Goal: Information Seeking & Learning: Learn about a topic

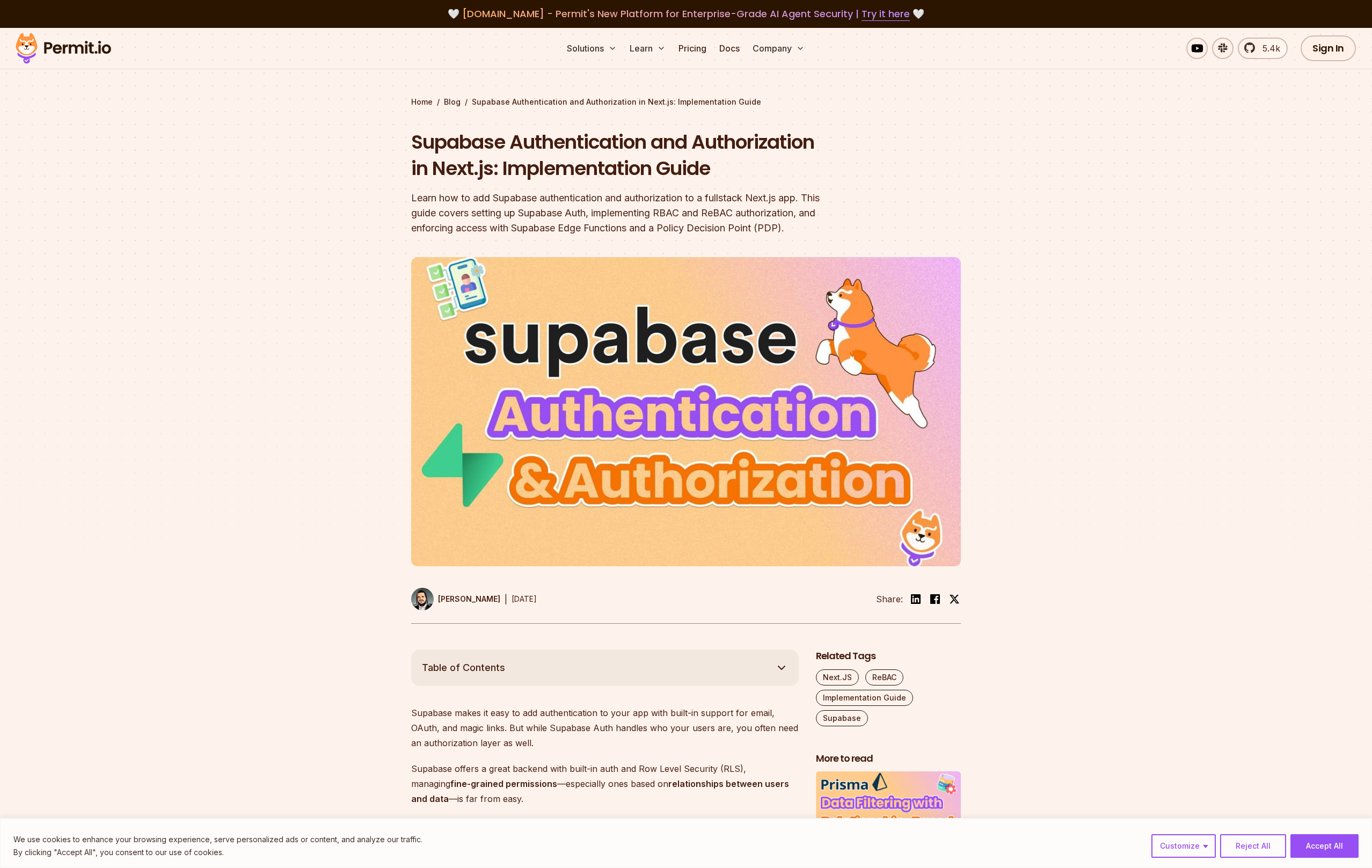
click at [429, 137] on h1 "Supabase Authentication and Authorization in Next.js: Implementation Guide" at bounding box center [617, 155] width 412 height 53
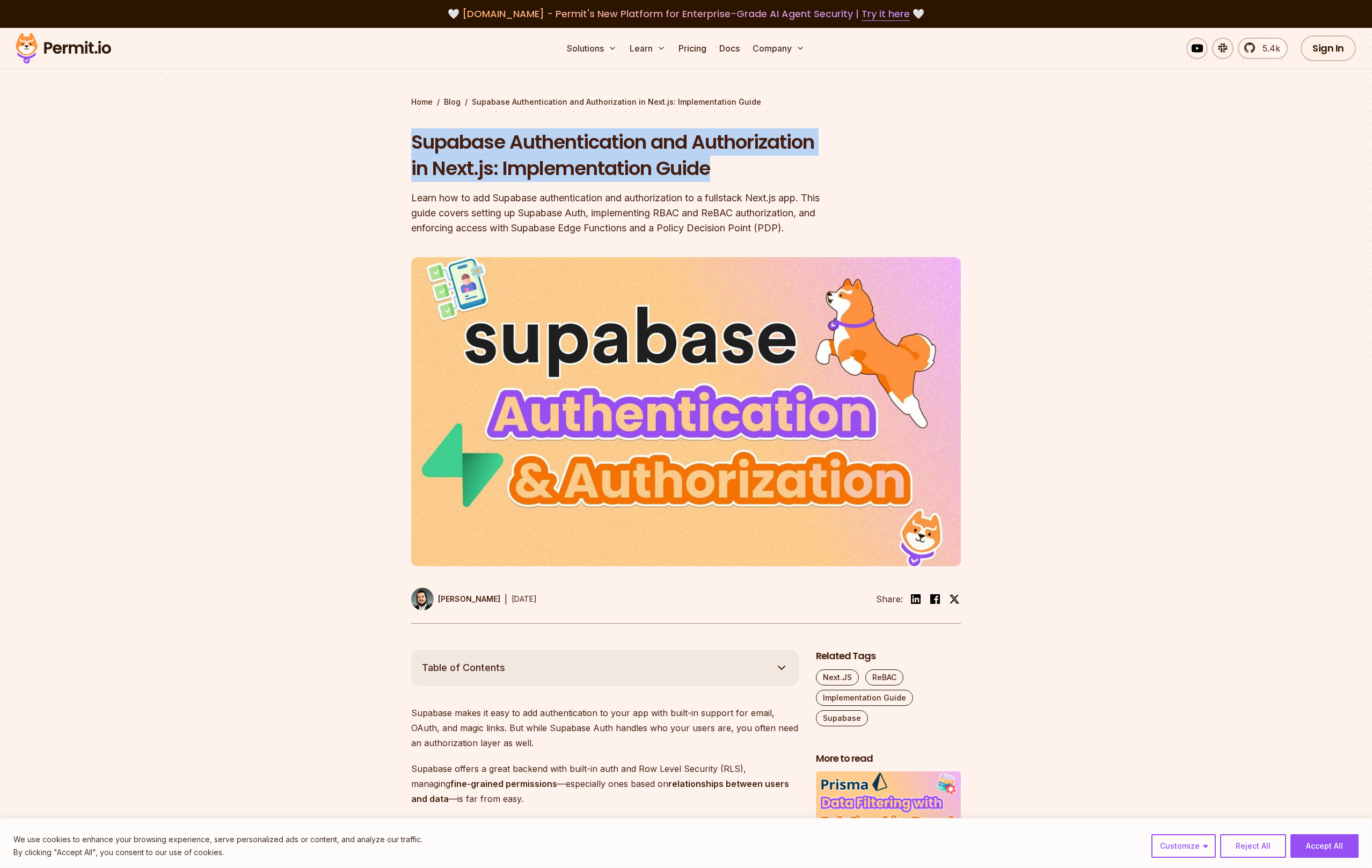
drag, startPoint x: 429, startPoint y: 137, endPoint x: 674, endPoint y: 179, distance: 248.6
click at [674, 179] on h1 "Supabase Authentication and Authorization in Next.js: Implementation Guide" at bounding box center [617, 155] width 412 height 53
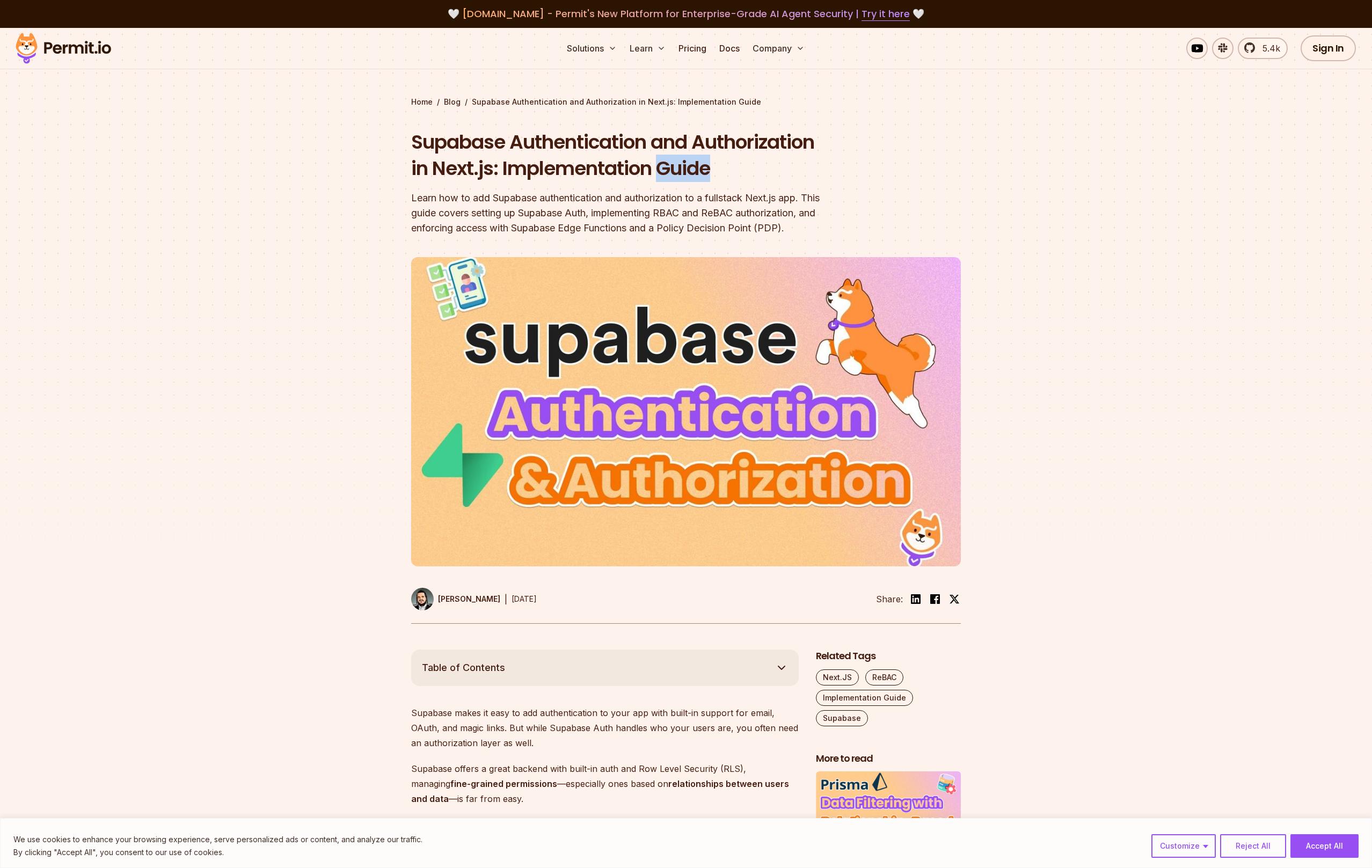
click at [674, 179] on h1 "Supabase Authentication and Authorization in Next.js: Implementation Guide" at bounding box center [617, 155] width 412 height 53
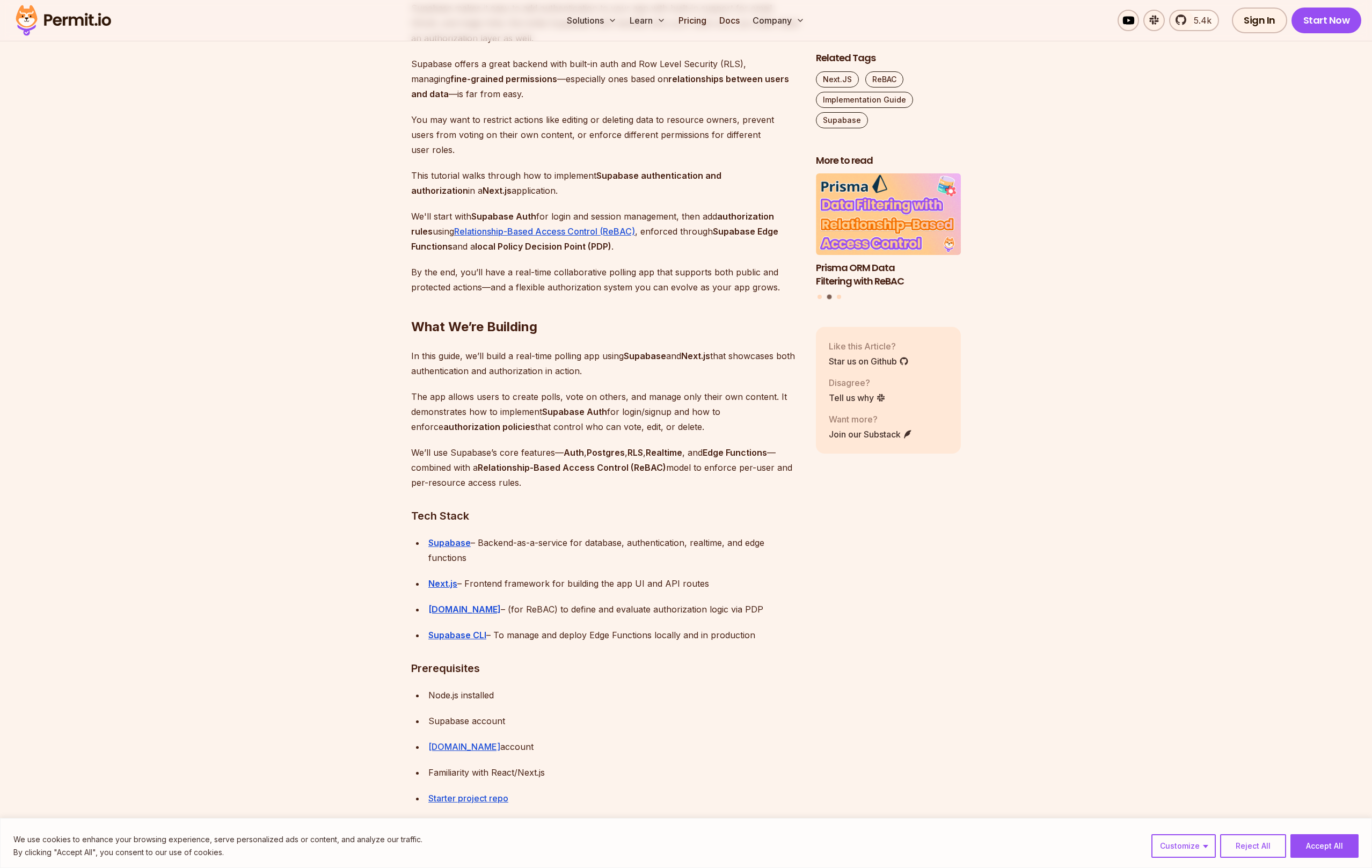
scroll to position [746, 0]
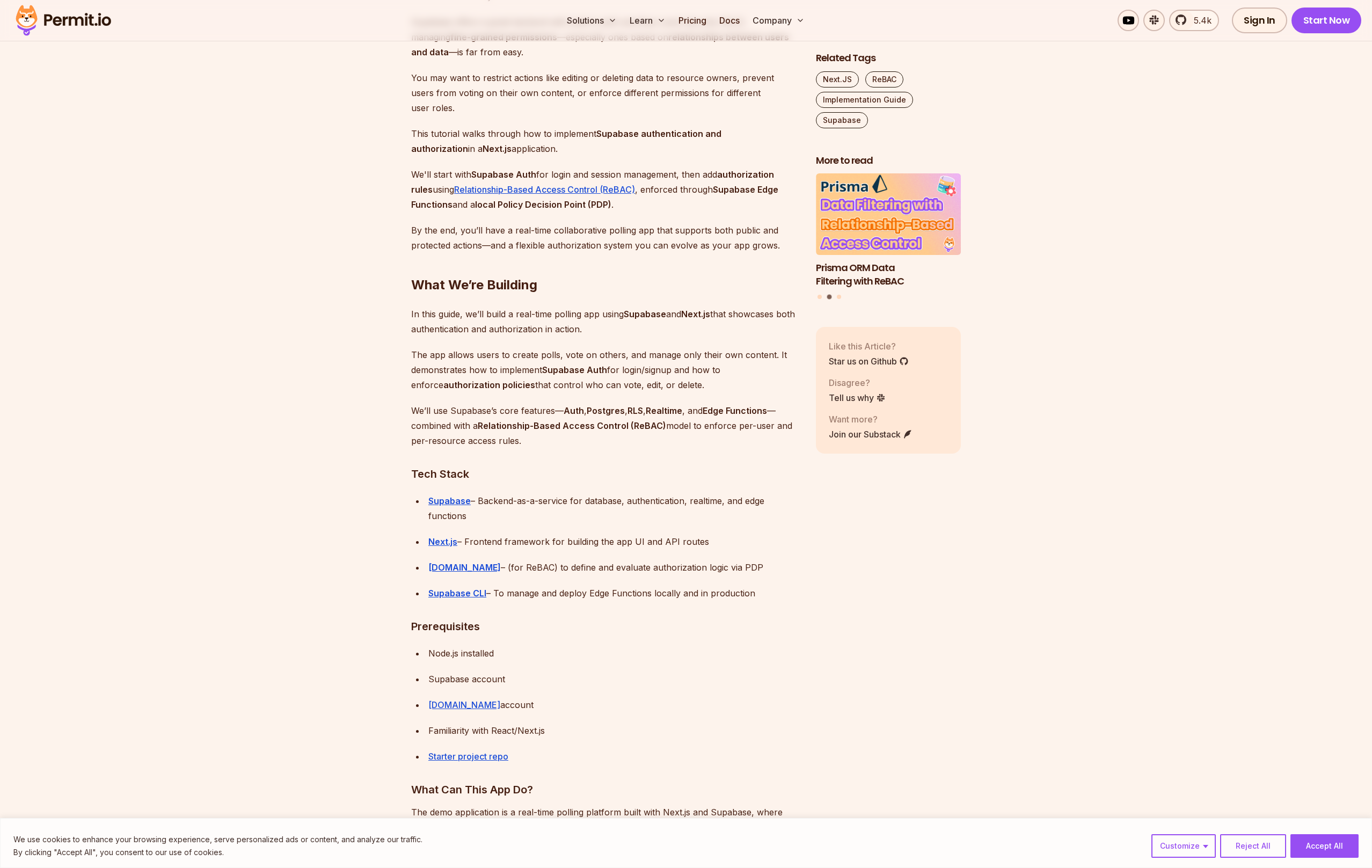
click at [477, 541] on div "Next.js – Frontend framework for building the app UI and API routes" at bounding box center [613, 541] width 370 height 15
drag, startPoint x: 477, startPoint y: 541, endPoint x: 601, endPoint y: 555, distance: 124.8
click at [610, 550] on ul "Supabase – Backend-as-a-service for database, authentication, realtime, and edg…" at bounding box center [605, 547] width 388 height 108
click at [557, 572] on div "[DOMAIN_NAME] – (for ReBAC) to define and evaluate authorization logic via PDP" at bounding box center [613, 567] width 370 height 15
click at [512, 594] on div "Supabase CLI – To manage and deploy Edge Functions locally and in production" at bounding box center [613, 593] width 370 height 15
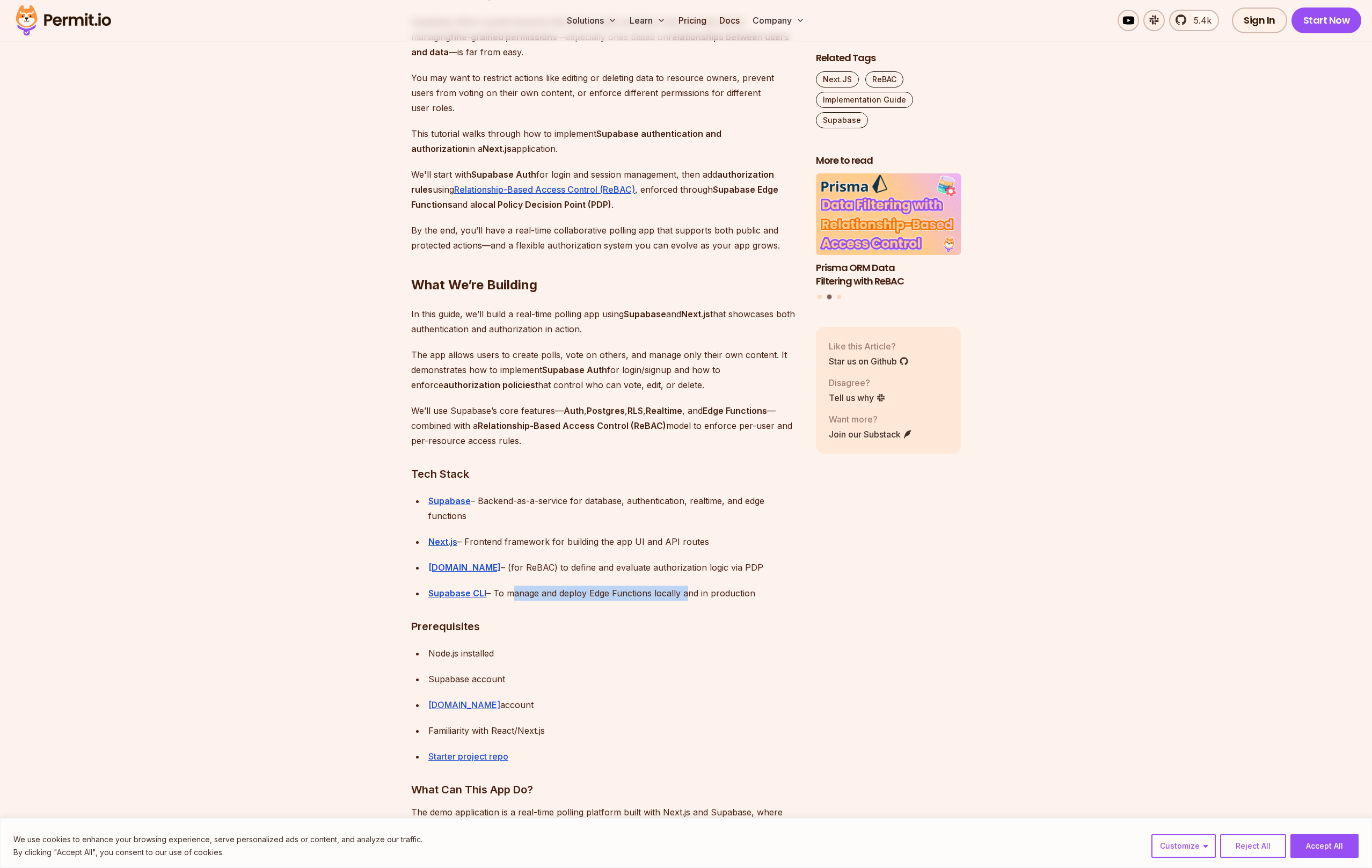
drag, startPoint x: 512, startPoint y: 594, endPoint x: 681, endPoint y: 594, distance: 169.0
click at [680, 595] on div "Supabase CLI – To manage and deploy Edge Functions locally and in production" at bounding box center [613, 593] width 370 height 15
click at [773, 595] on div "Supabase CLI – To manage and deploy Edge Functions locally and in production" at bounding box center [613, 593] width 370 height 15
drag, startPoint x: 778, startPoint y: 596, endPoint x: 650, endPoint y: 589, distance: 128.2
click at [650, 589] on div "Supabase CLI – To manage and deploy Edge Functions locally and in production" at bounding box center [613, 593] width 370 height 15
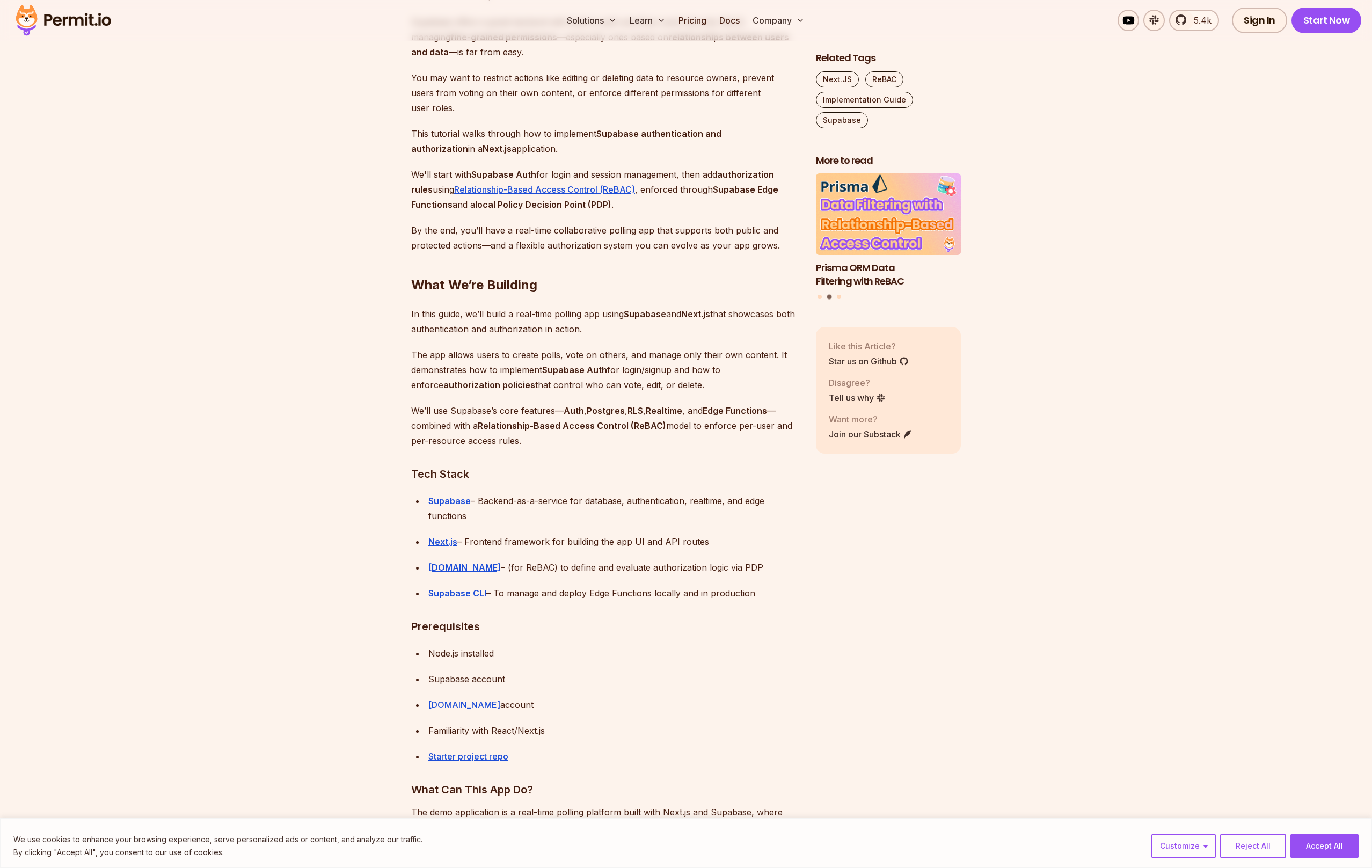
click at [564, 567] on div "[DOMAIN_NAME] – (for ReBAC) to define and evaluate authorization logic via PDP" at bounding box center [613, 567] width 370 height 15
drag, startPoint x: 564, startPoint y: 567, endPoint x: 702, endPoint y: 574, distance: 138.2
click at [702, 574] on div "[DOMAIN_NAME] – (for ReBAC) to define and evaluate authorization logic via PDP" at bounding box center [613, 567] width 370 height 15
click at [753, 576] on ul "Supabase – Backend-as-a-service for database, authentication, realtime, and edg…" at bounding box center [605, 547] width 388 height 108
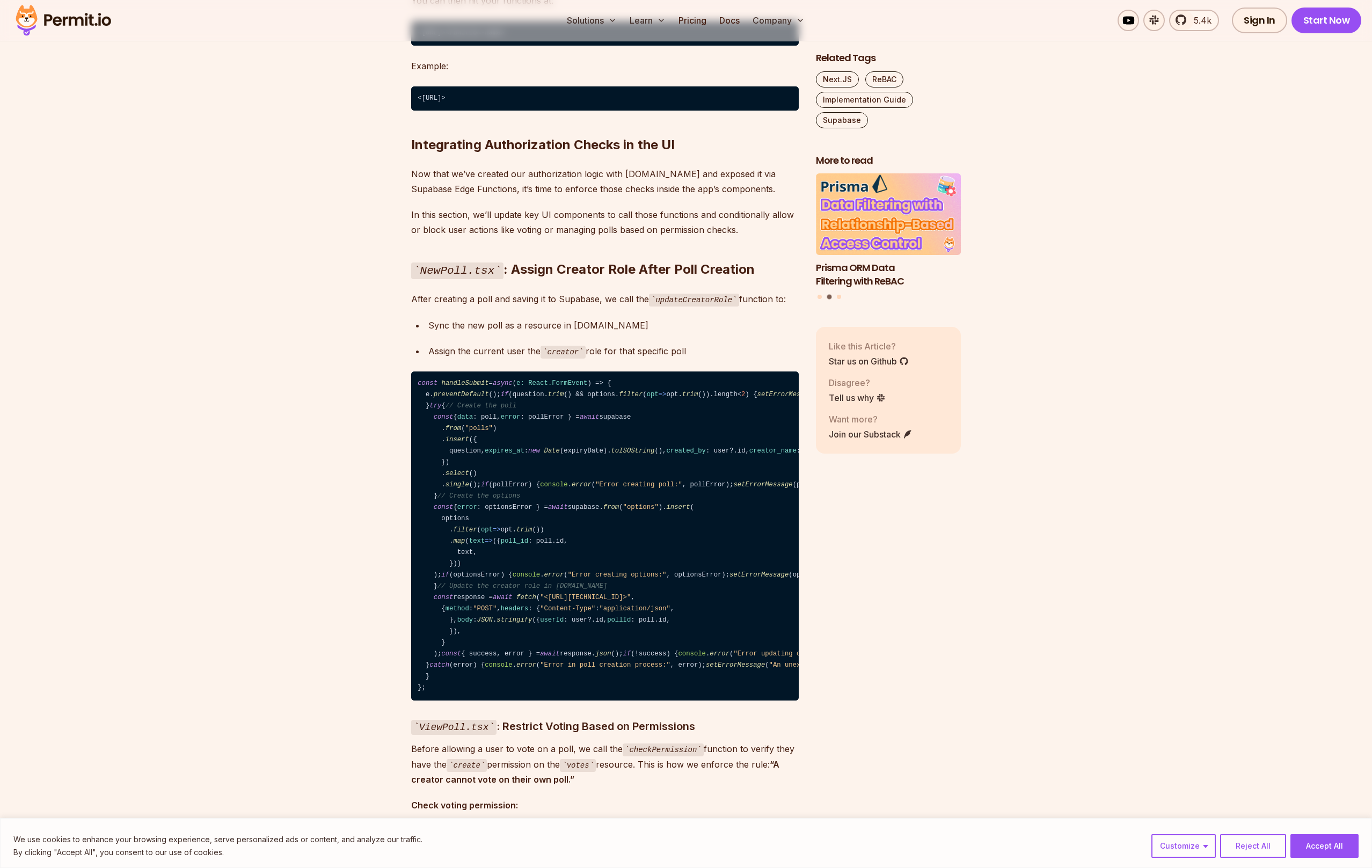
scroll to position [13424, 0]
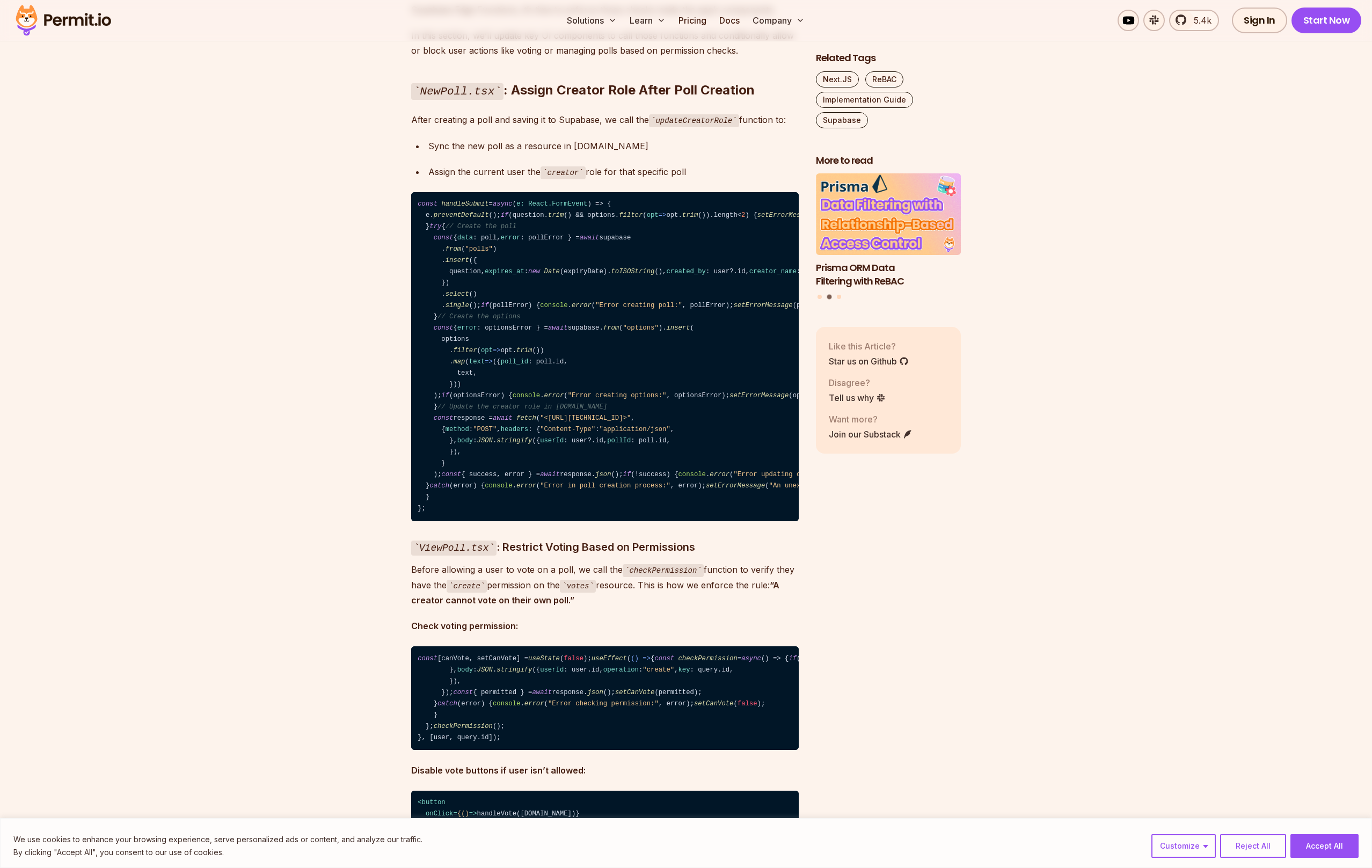
drag, startPoint x: 437, startPoint y: 330, endPoint x: 538, endPoint y: 399, distance: 122.3
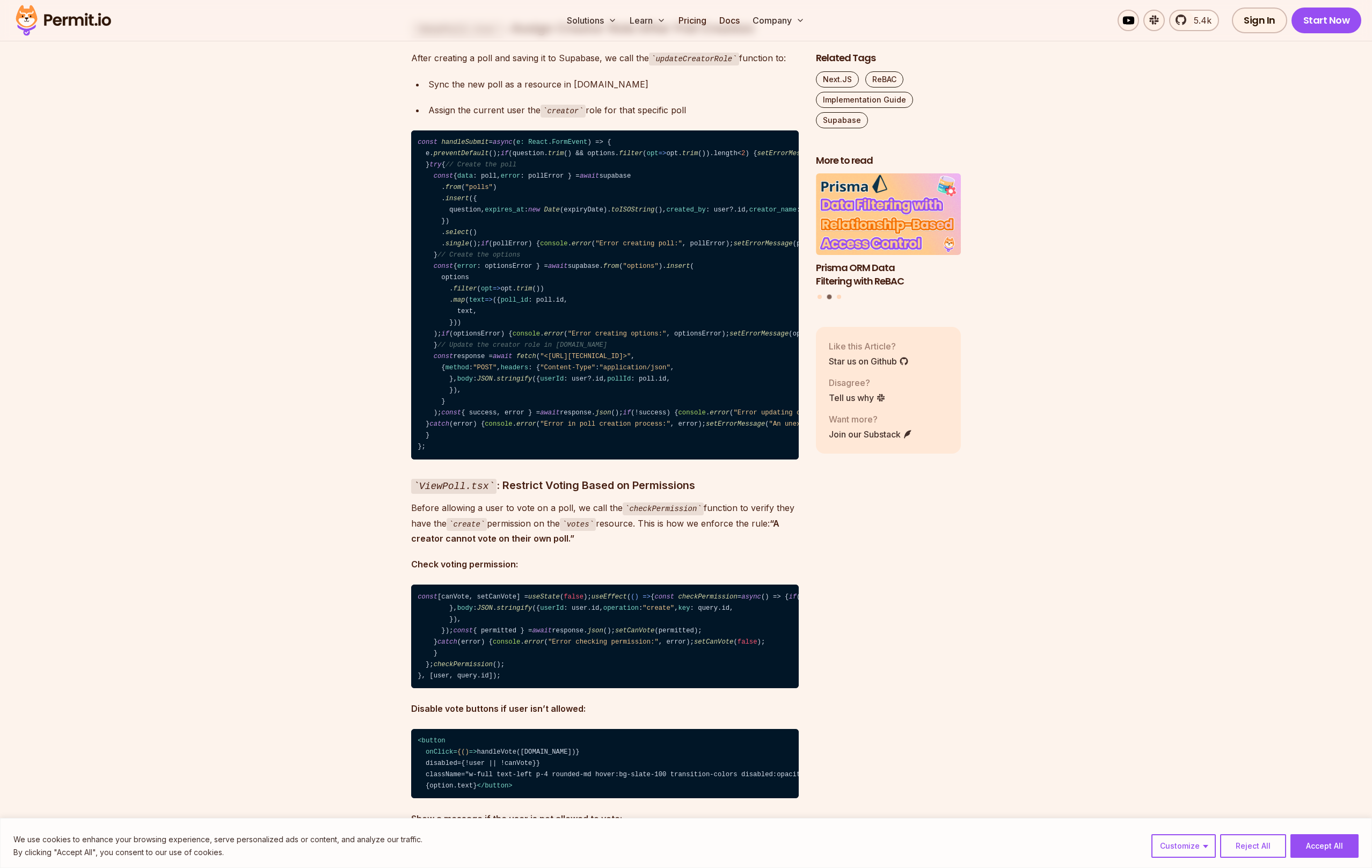
scroll to position [13596, 0]
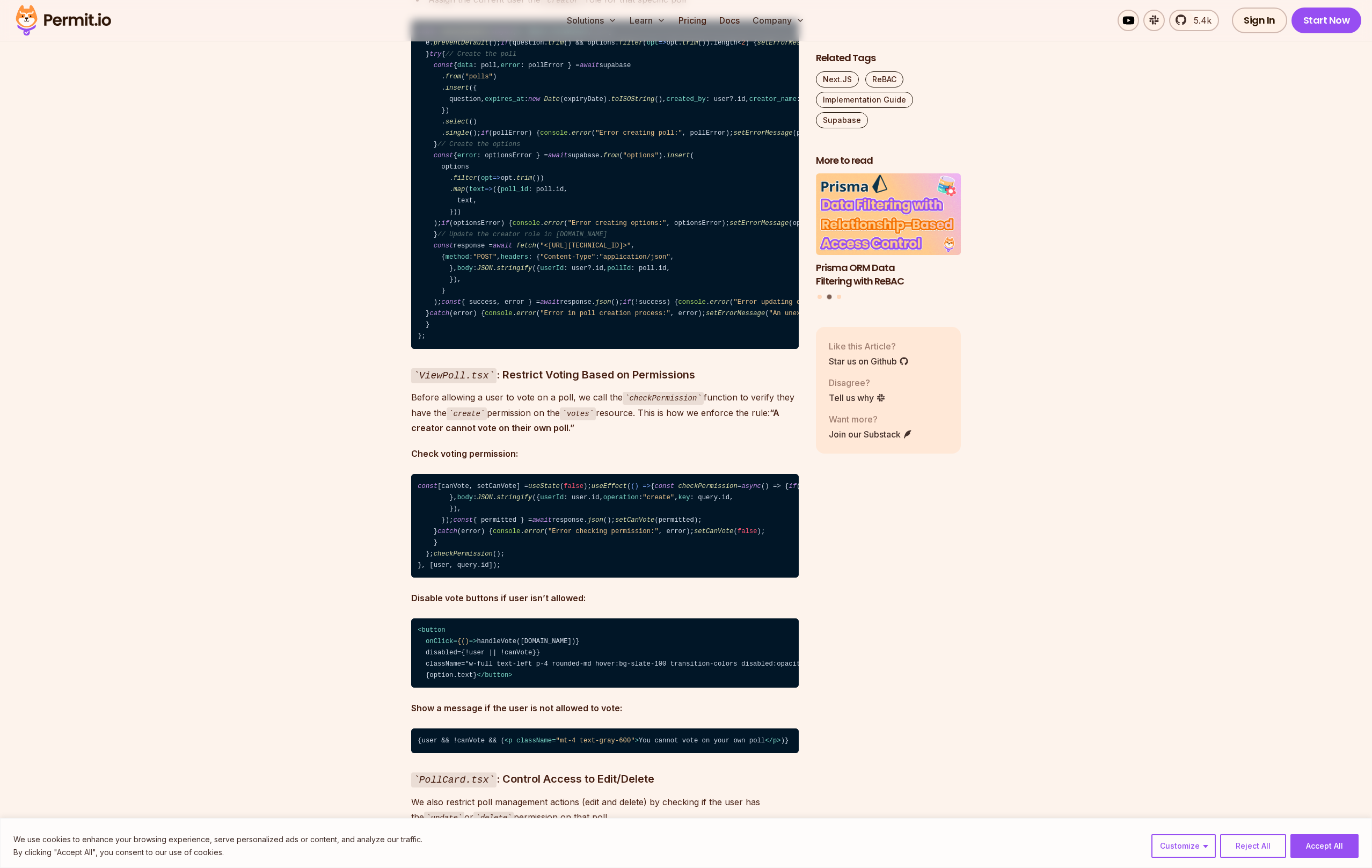
drag, startPoint x: 413, startPoint y: 470, endPoint x: 470, endPoint y: 500, distance: 64.4
drag, startPoint x: 483, startPoint y: 505, endPoint x: 385, endPoint y: 473, distance: 103.1
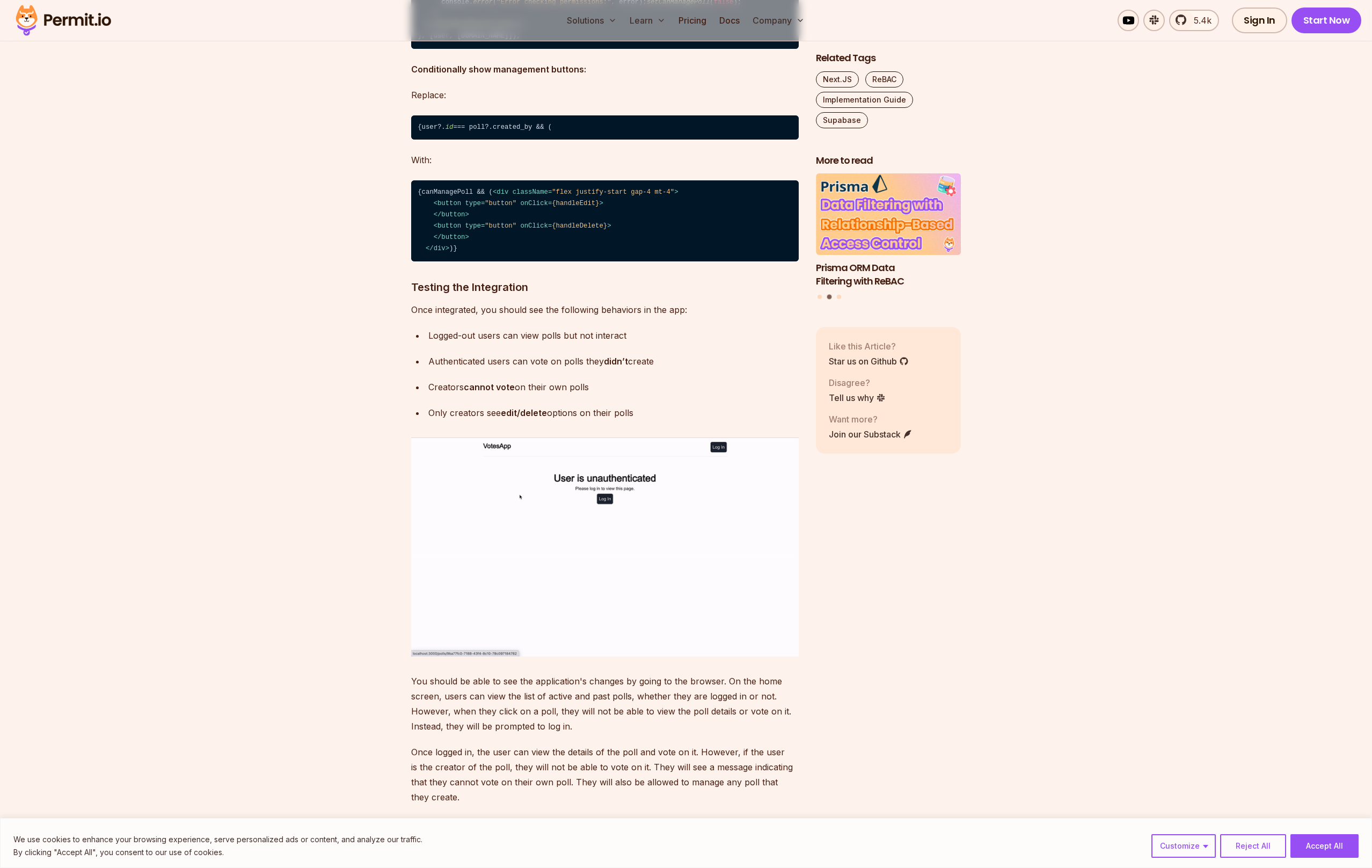
scroll to position [14783, 0]
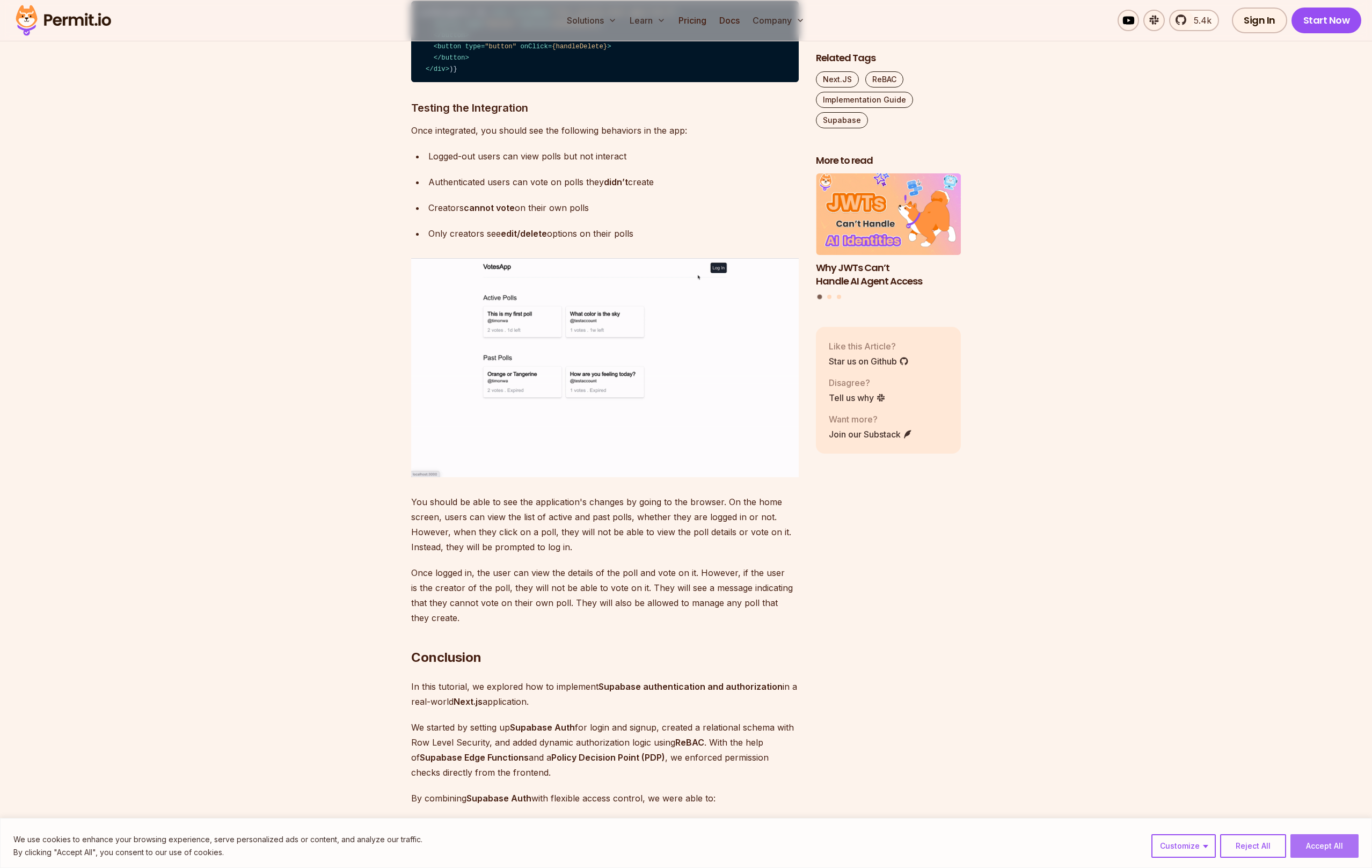
click at [1308, 834] on button "Accept All" at bounding box center [1324, 846] width 68 height 24
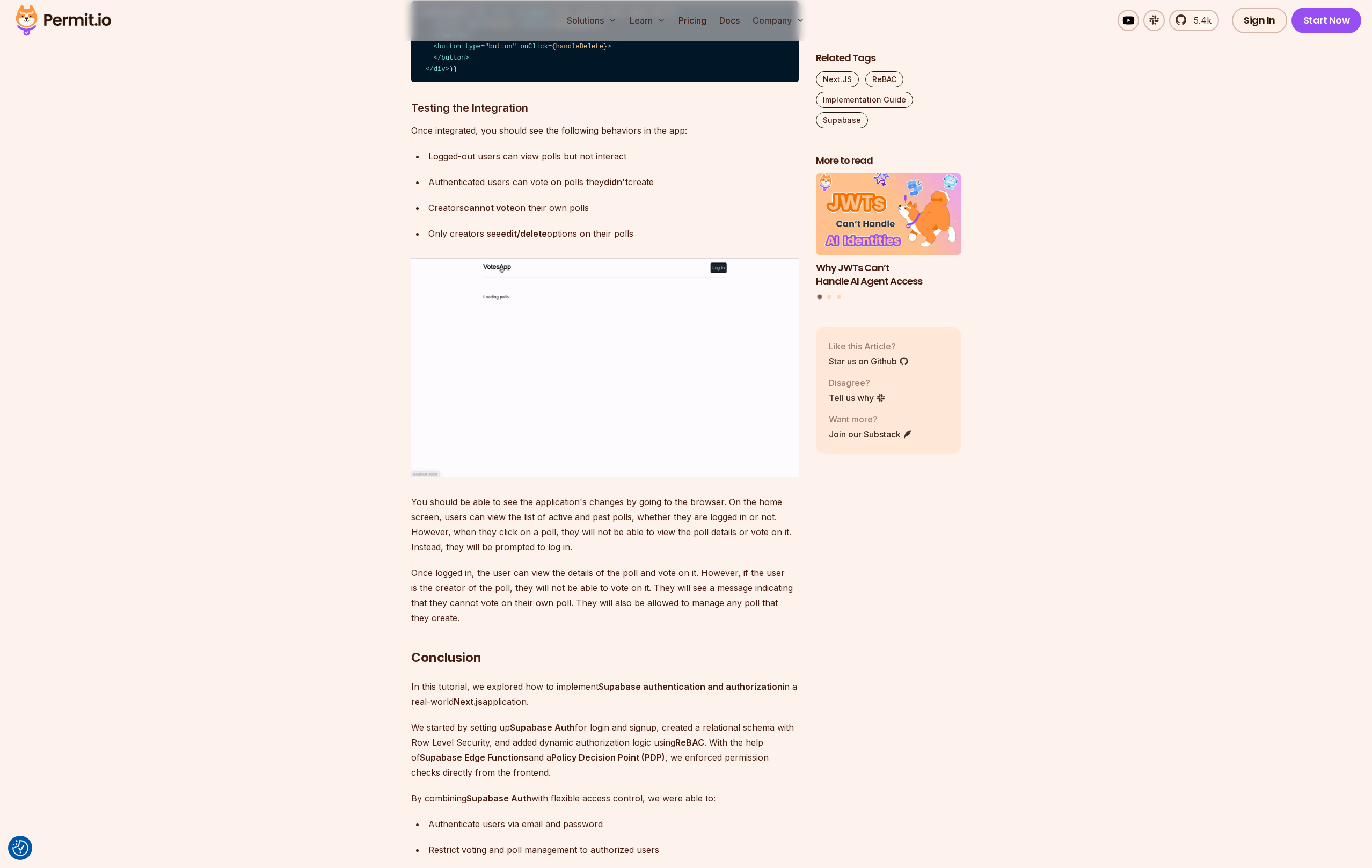
drag, startPoint x: 415, startPoint y: 470, endPoint x: 670, endPoint y: 561, distance: 270.8
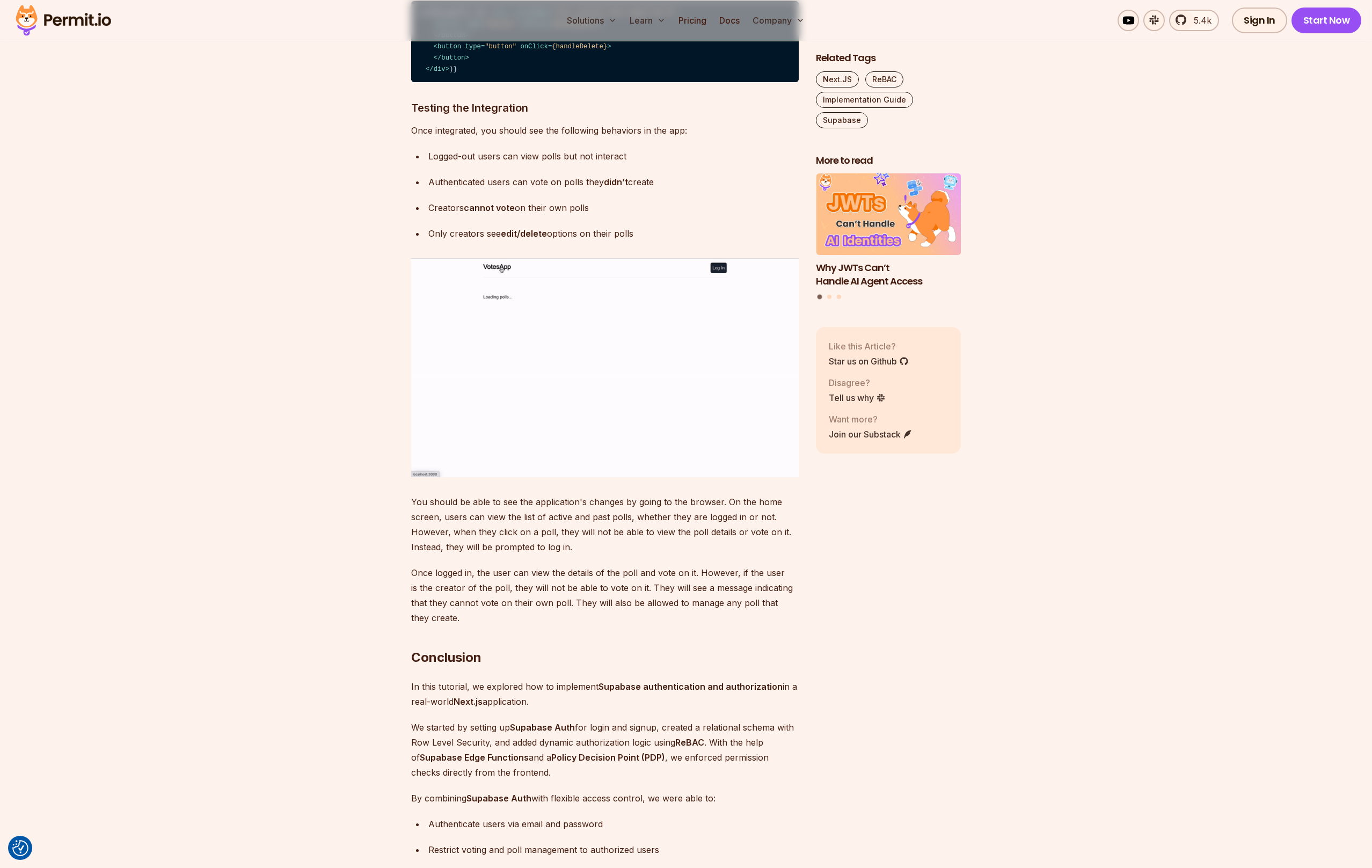
drag, startPoint x: 638, startPoint y: 477, endPoint x: 732, endPoint y: 544, distance: 115.4
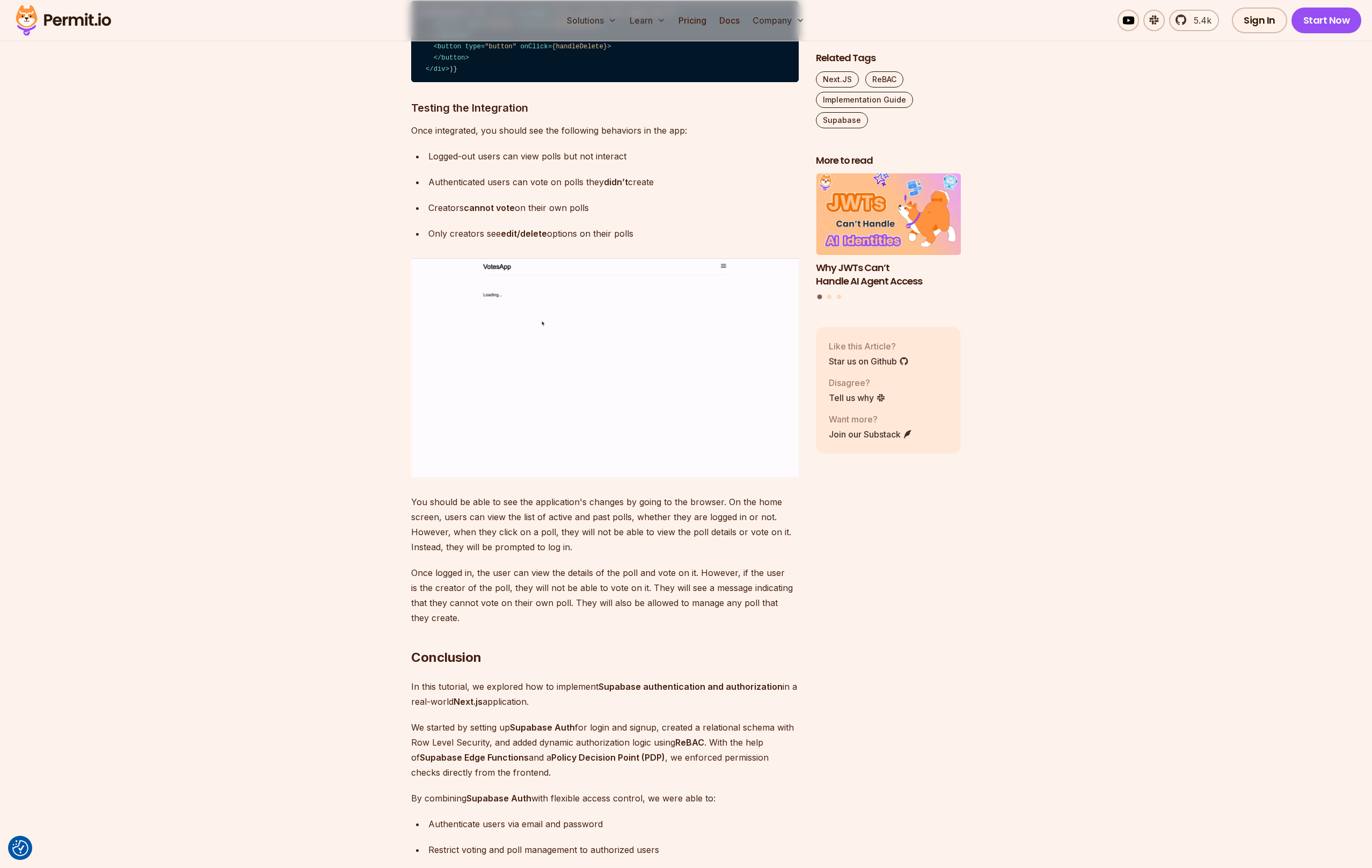
drag, startPoint x: 754, startPoint y: 532, endPoint x: 732, endPoint y: 494, distance: 43.9
drag, startPoint x: 731, startPoint y: 493, endPoint x: 760, endPoint y: 553, distance: 66.6
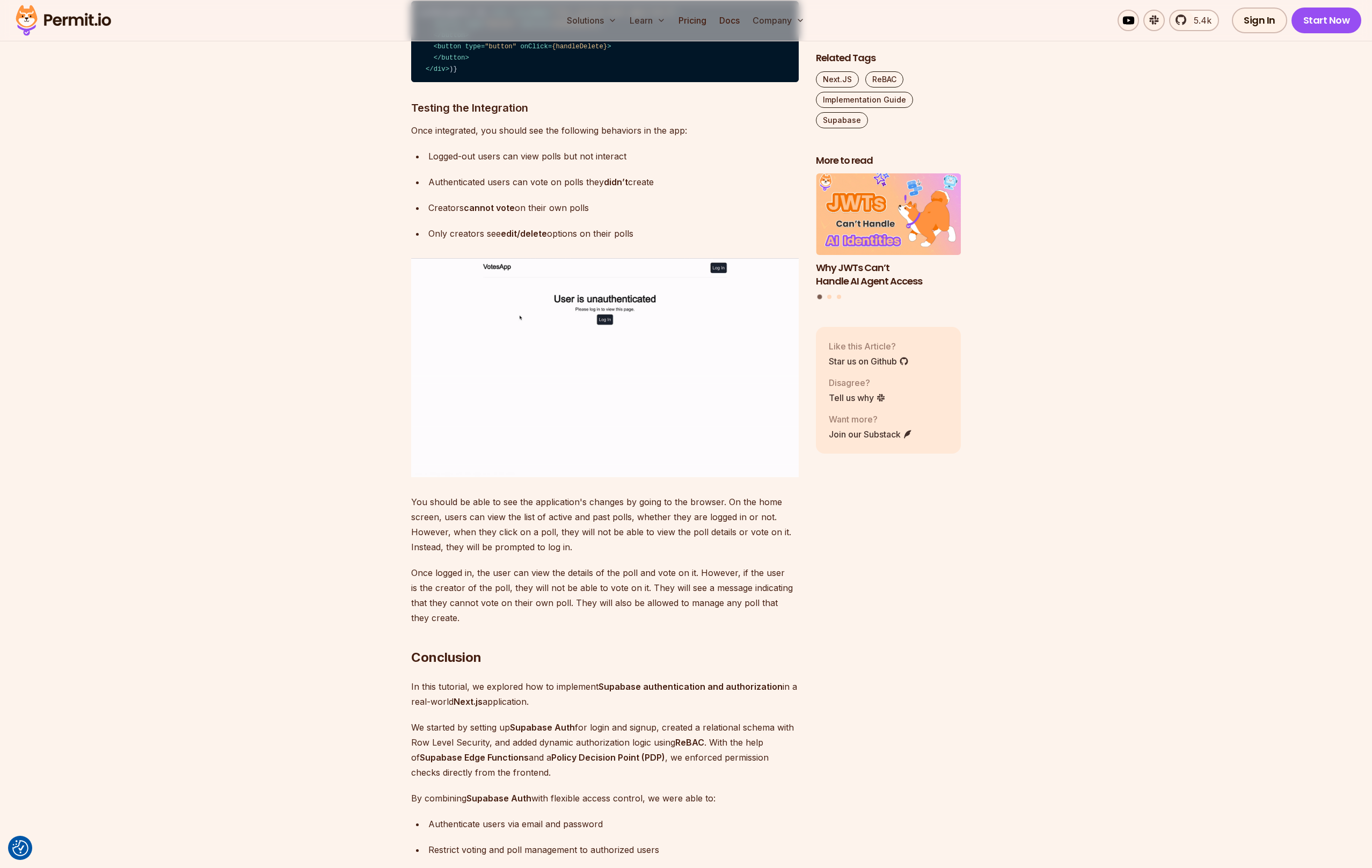
drag, startPoint x: 757, startPoint y: 548, endPoint x: 724, endPoint y: 486, distance: 70.2
drag, startPoint x: 724, startPoint y: 477, endPoint x: 747, endPoint y: 537, distance: 64.3
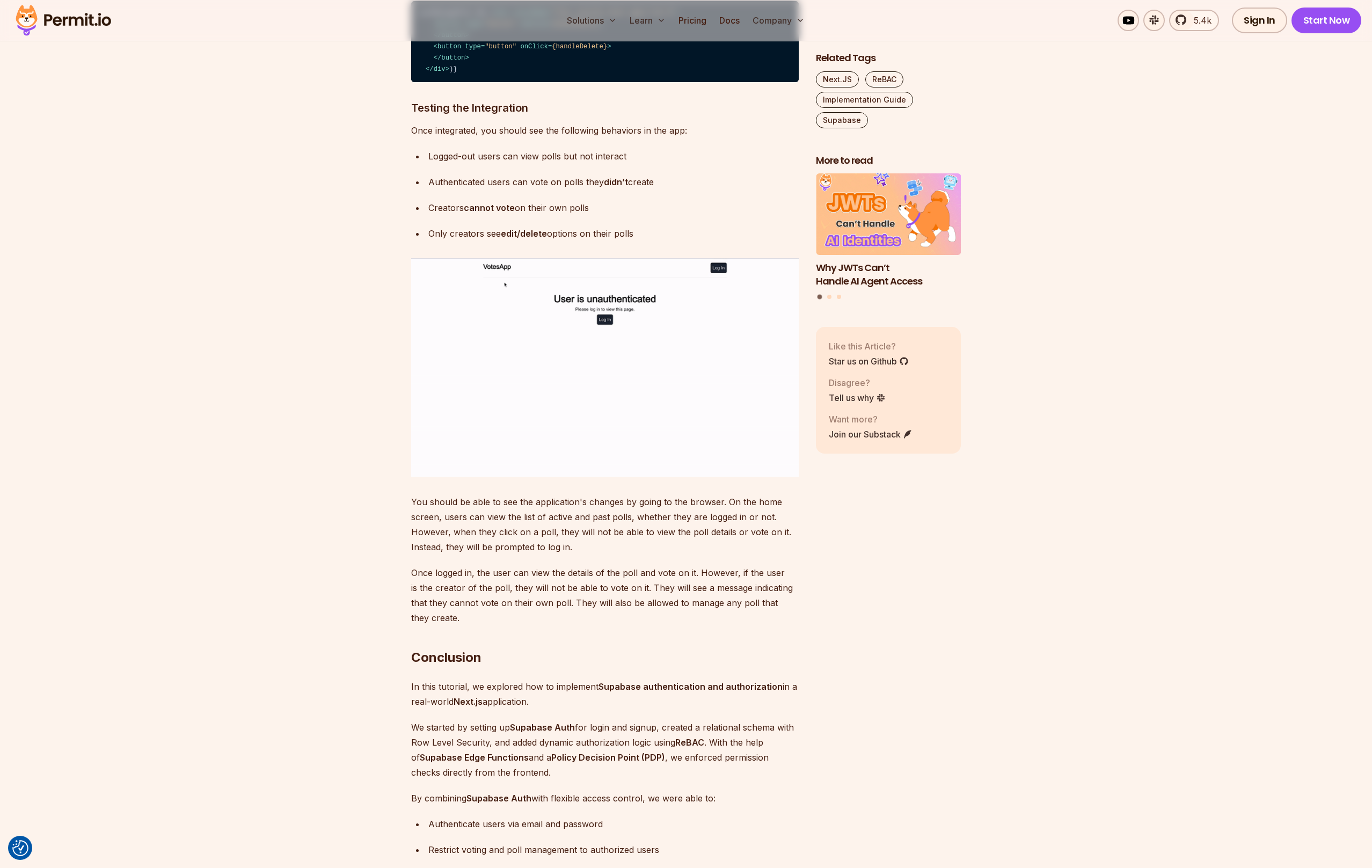
drag, startPoint x: 747, startPoint y: 541, endPoint x: 720, endPoint y: 483, distance: 64.0
drag, startPoint x: 720, startPoint y: 483, endPoint x: 755, endPoint y: 537, distance: 64.4
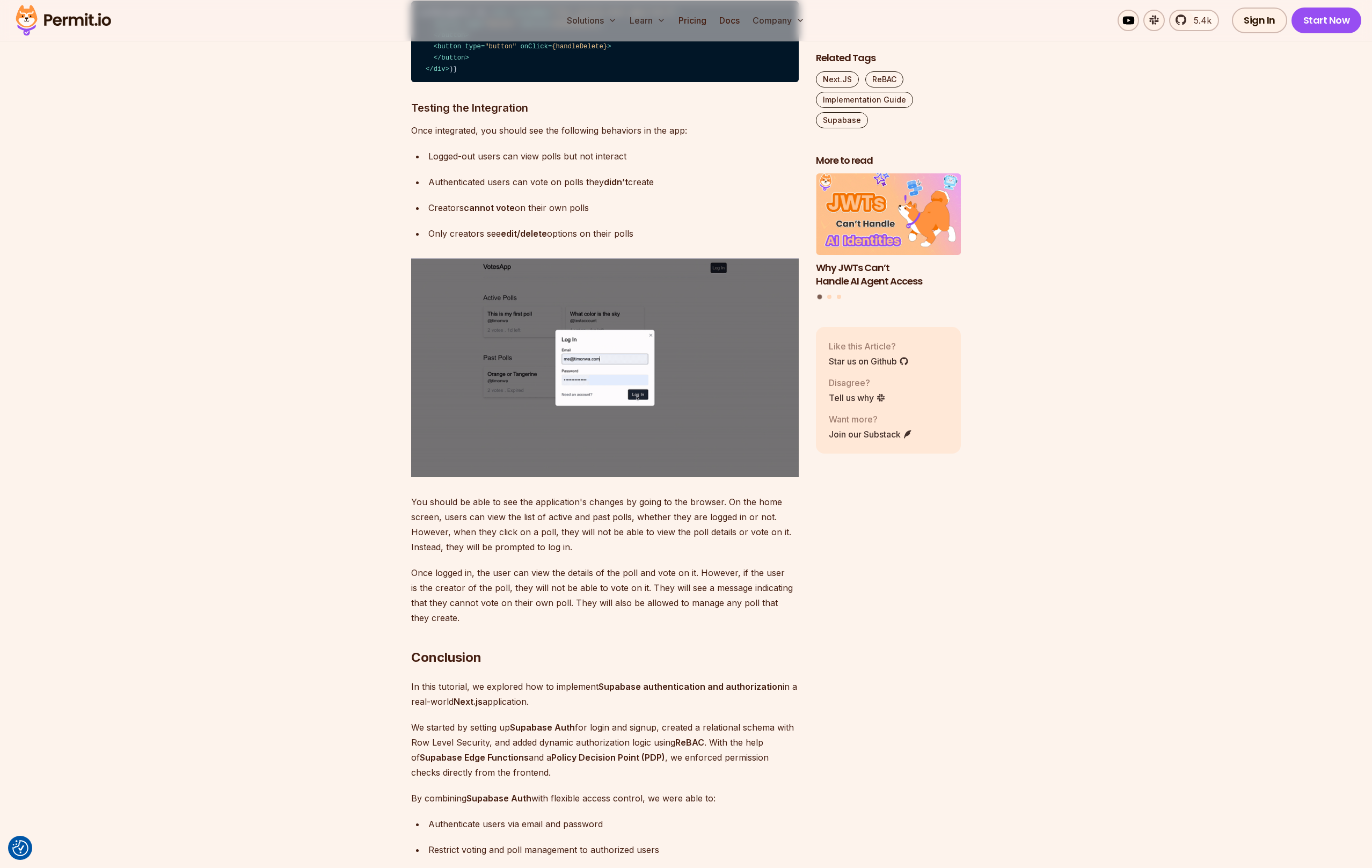
drag, startPoint x: 757, startPoint y: 541, endPoint x: 717, endPoint y: 489, distance: 65.6
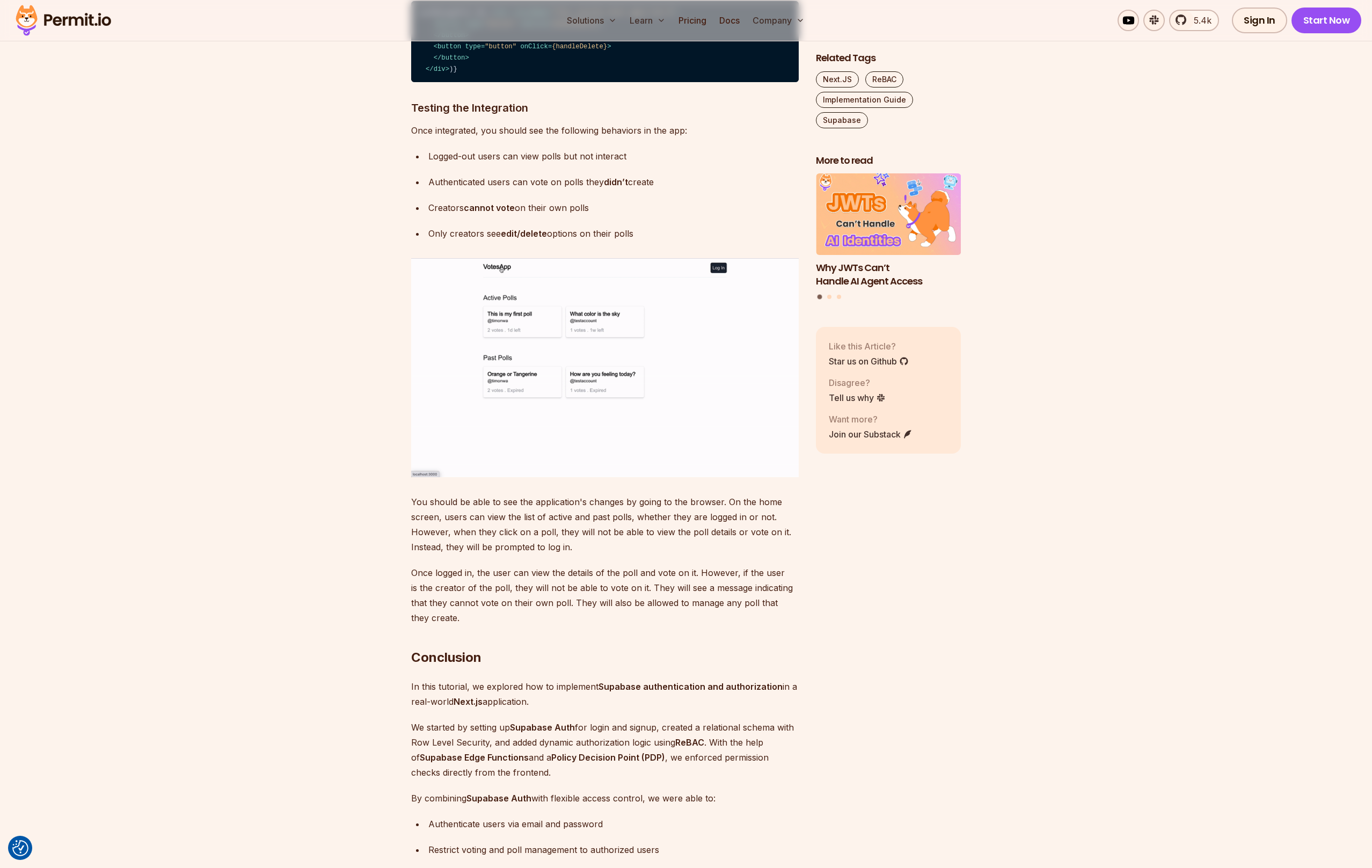
drag, startPoint x: 717, startPoint y: 489, endPoint x: 747, endPoint y: 538, distance: 57.5
drag, startPoint x: 757, startPoint y: 547, endPoint x: 681, endPoint y: 480, distance: 101.3
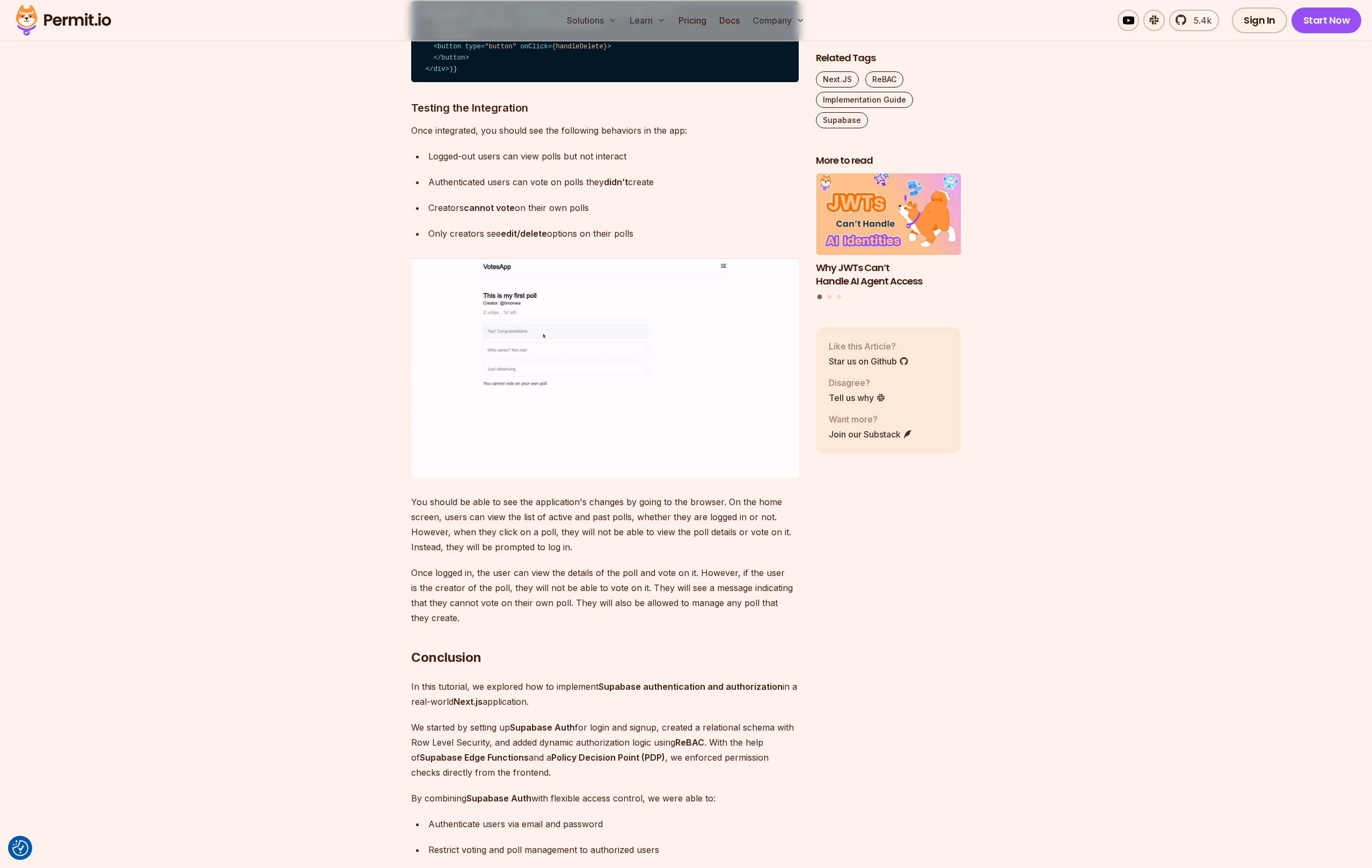
drag, startPoint x: 681, startPoint y: 480, endPoint x: 776, endPoint y: 535, distance: 109.8
drag, startPoint x: 778, startPoint y: 535, endPoint x: 631, endPoint y: 494, distance: 152.6
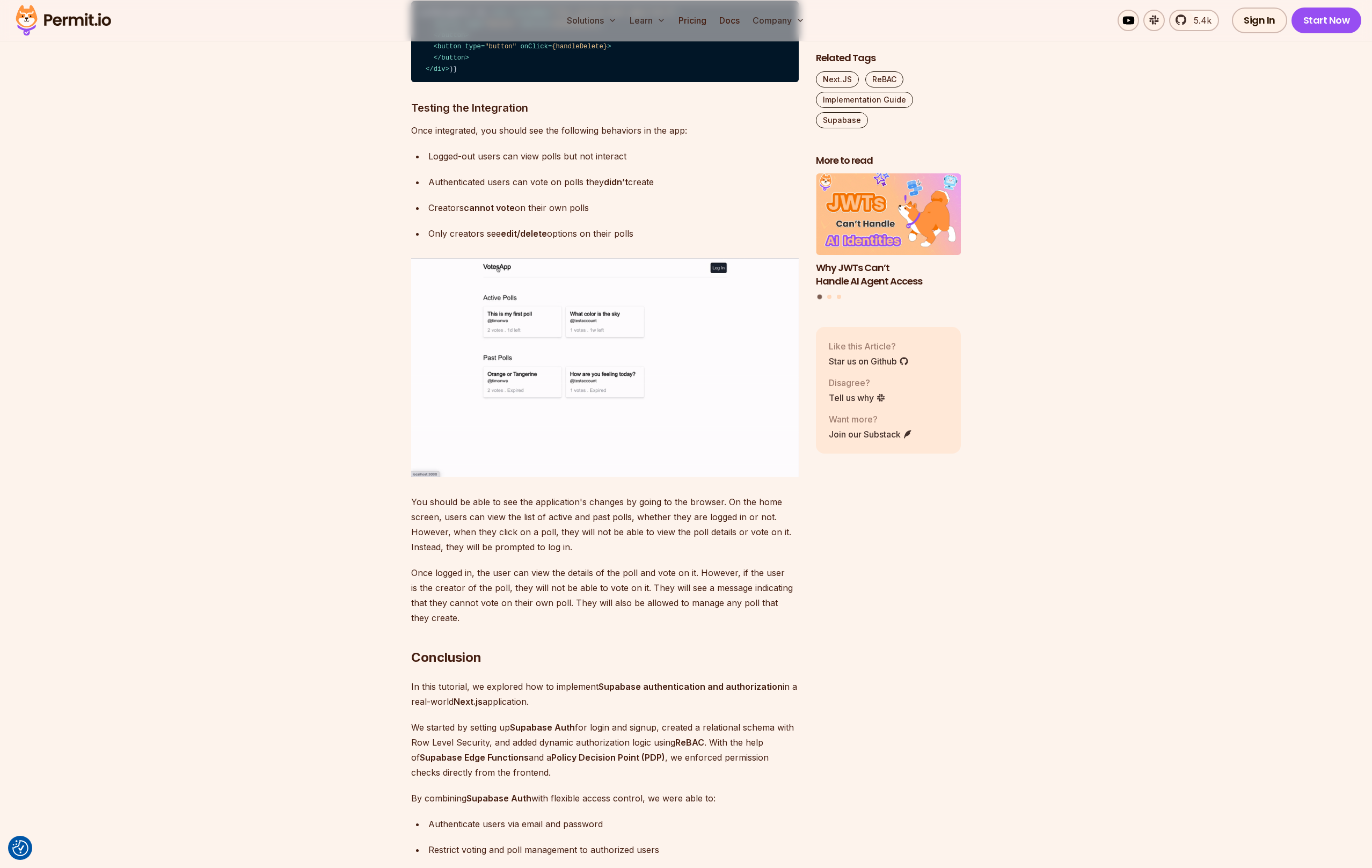
drag, startPoint x: 631, startPoint y: 494, endPoint x: 790, endPoint y: 535, distance: 164.2
drag, startPoint x: 790, startPoint y: 535, endPoint x: 655, endPoint y: 489, distance: 142.6
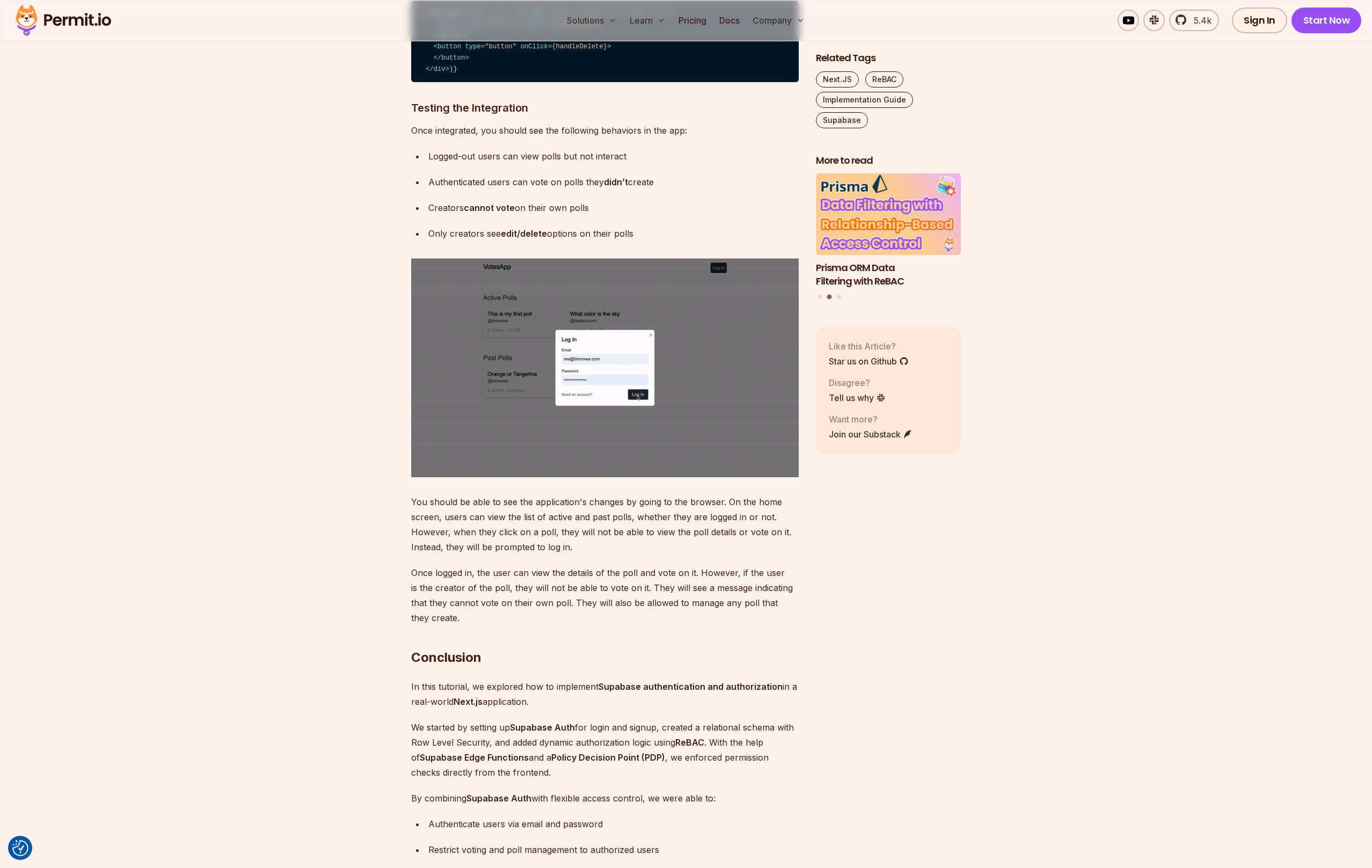
drag, startPoint x: 660, startPoint y: 492, endPoint x: 765, endPoint y: 529, distance: 111.3
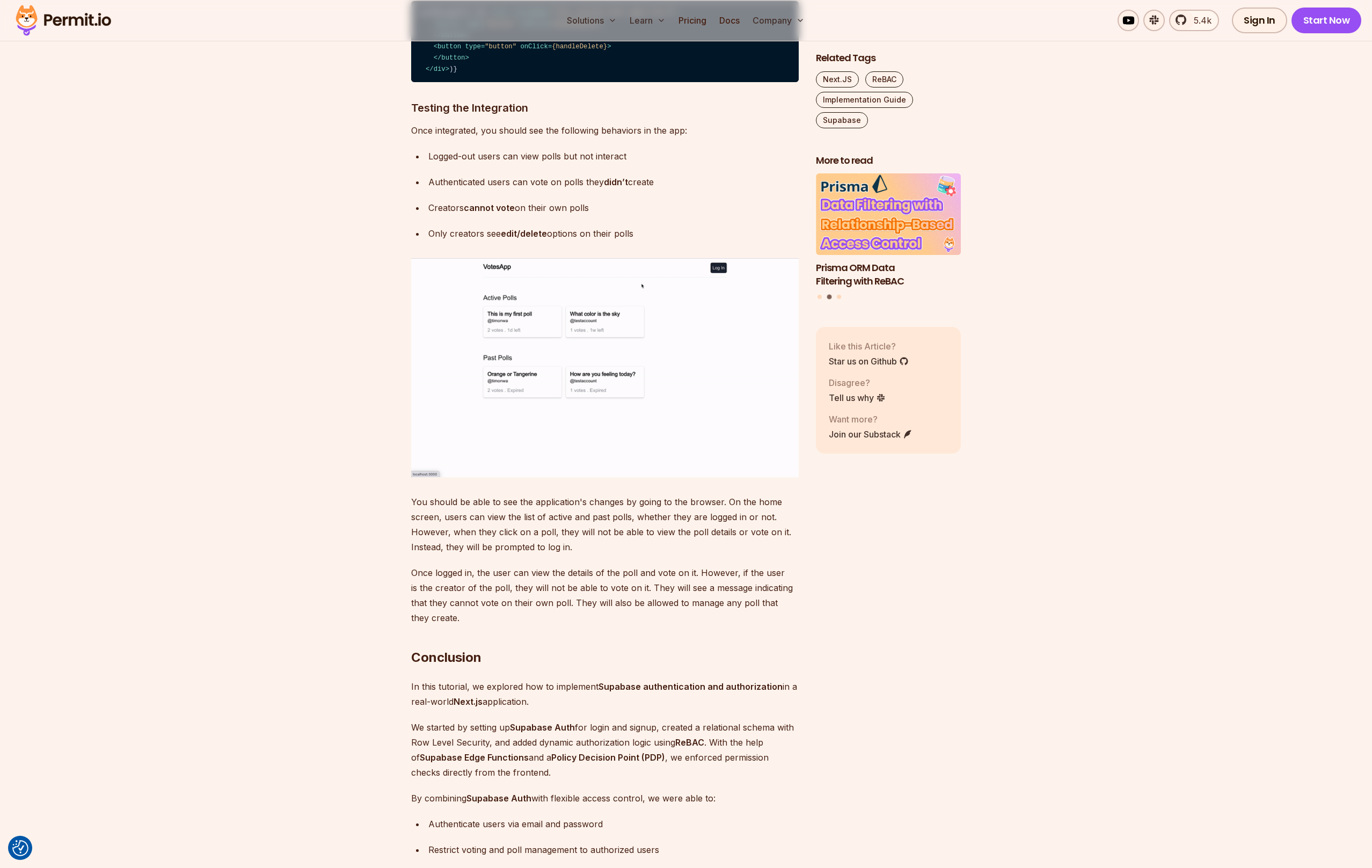
drag, startPoint x: 404, startPoint y: 557, endPoint x: 651, endPoint y: 574, distance: 247.6
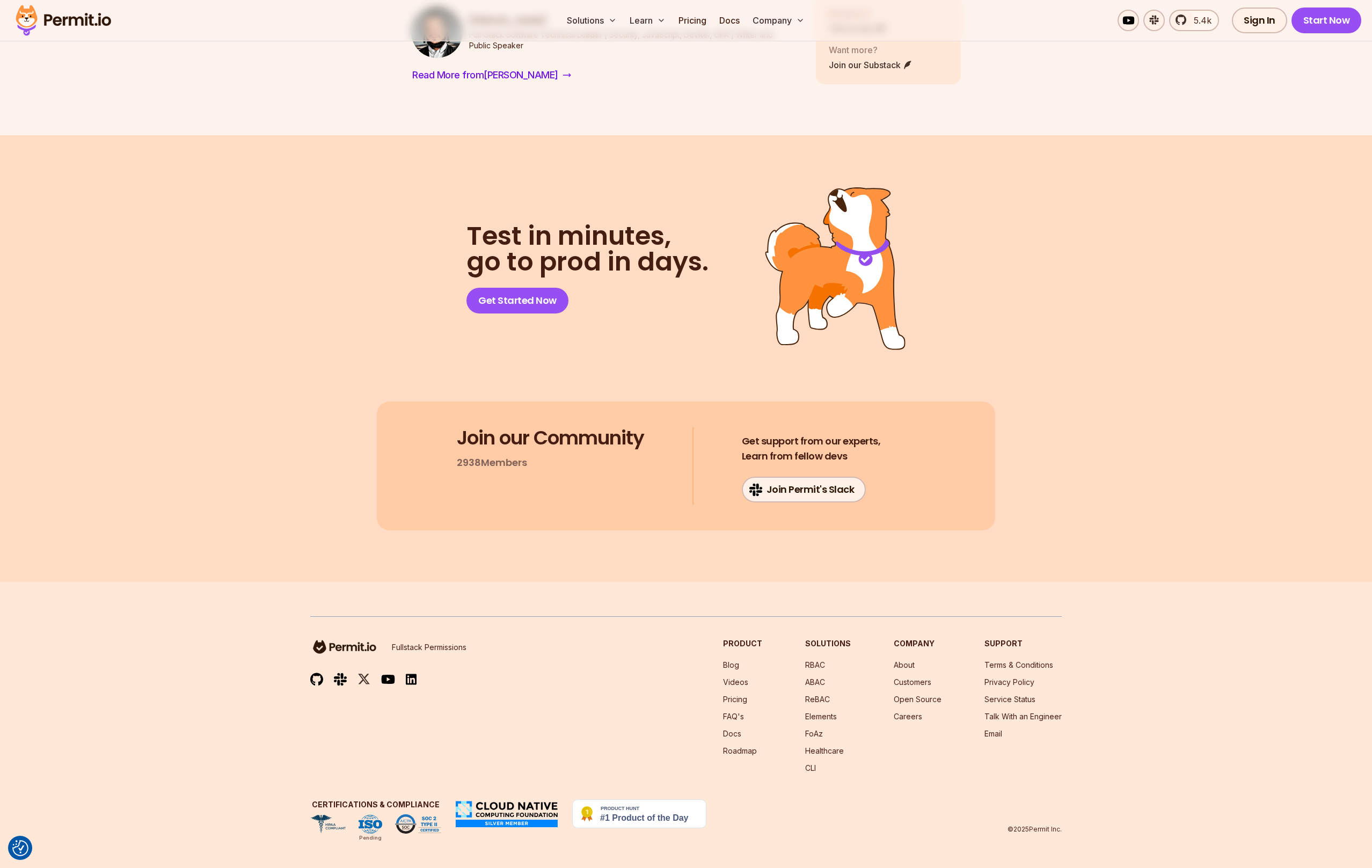
scroll to position [17809, 0]
drag, startPoint x: 409, startPoint y: 391, endPoint x: 381, endPoint y: 545, distance: 156.5
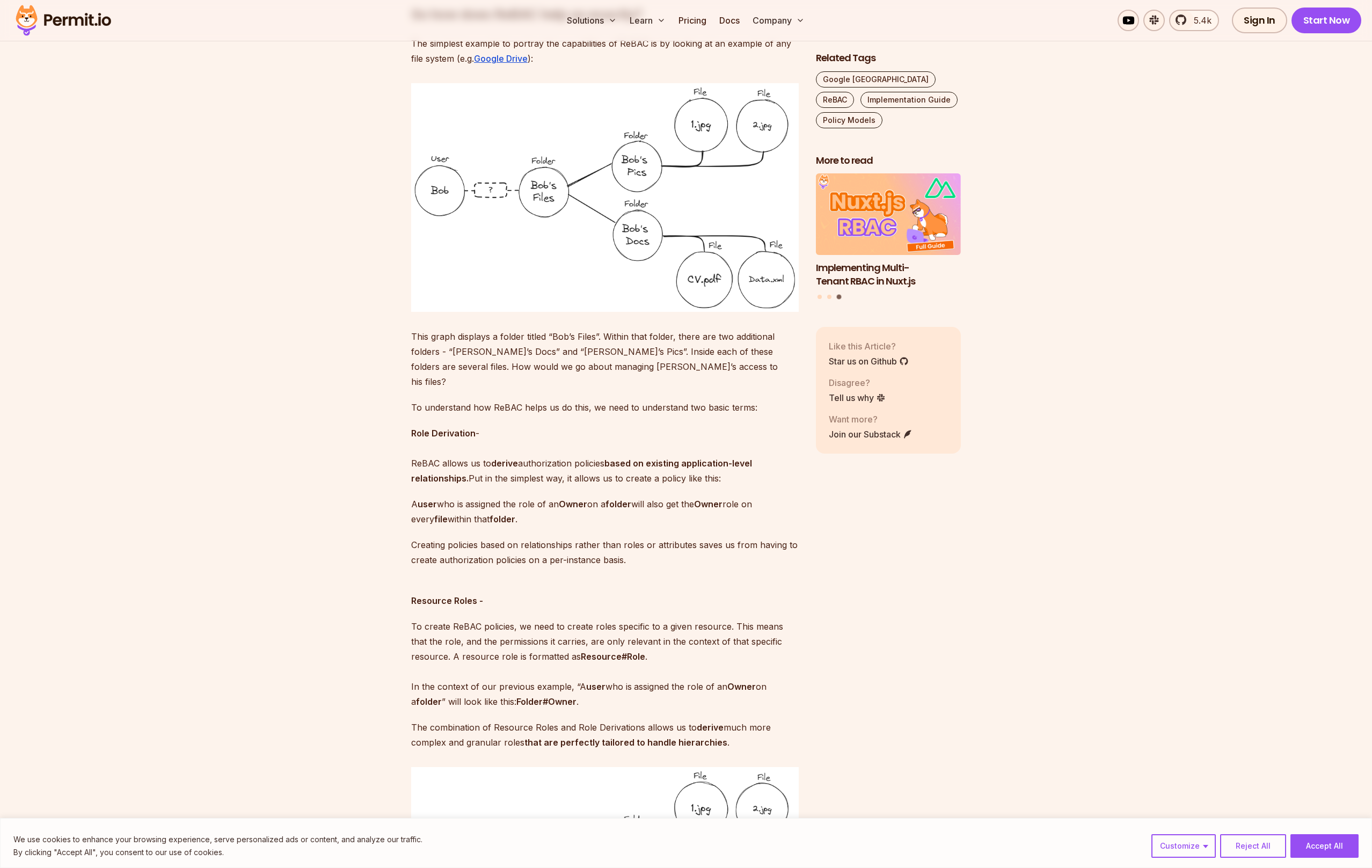
scroll to position [1202, 0]
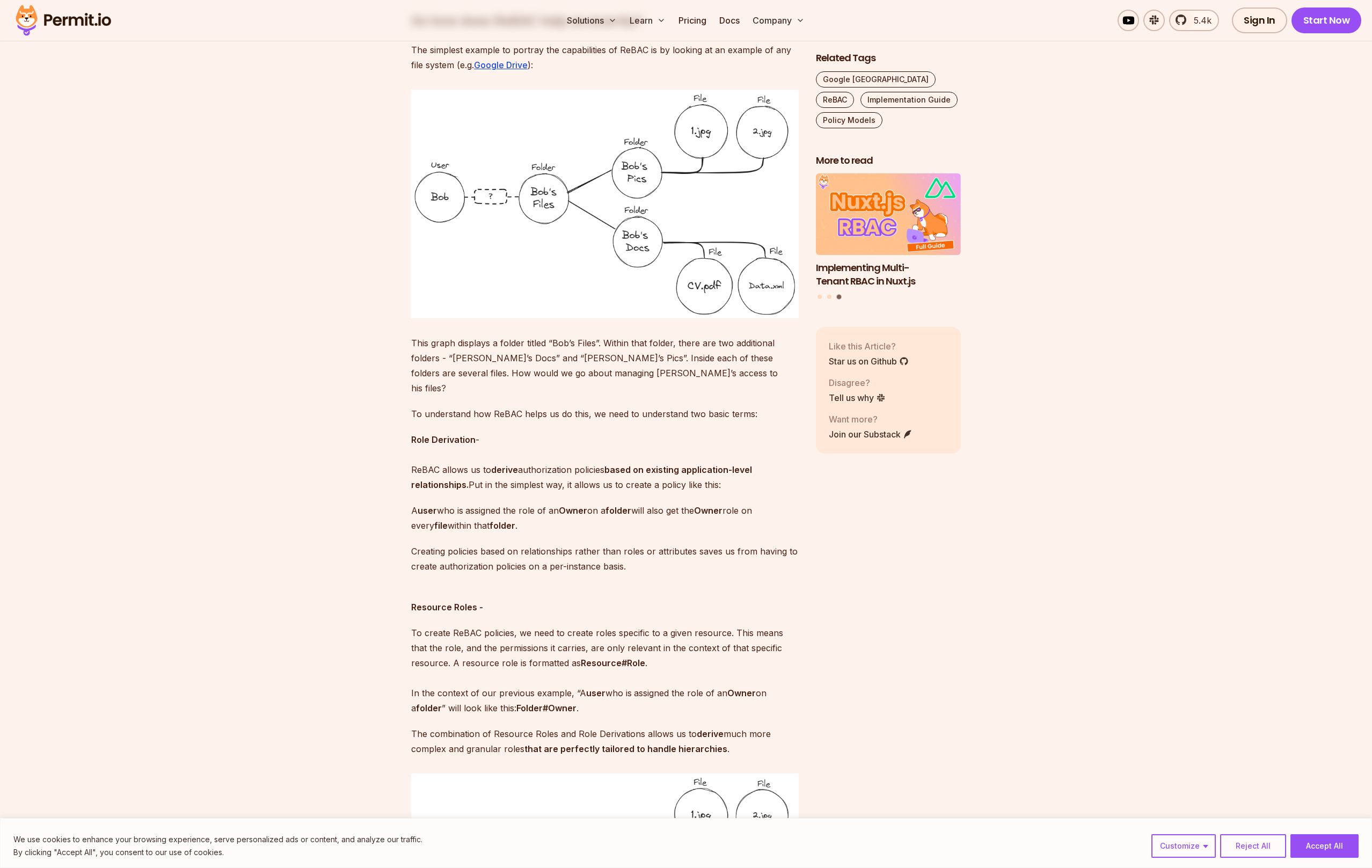
drag, startPoint x: 744, startPoint y: 497, endPoint x: 609, endPoint y: 453, distance: 142.0
click at [609, 464] on strong "based on existing application-level relationships." at bounding box center [581, 477] width 341 height 26
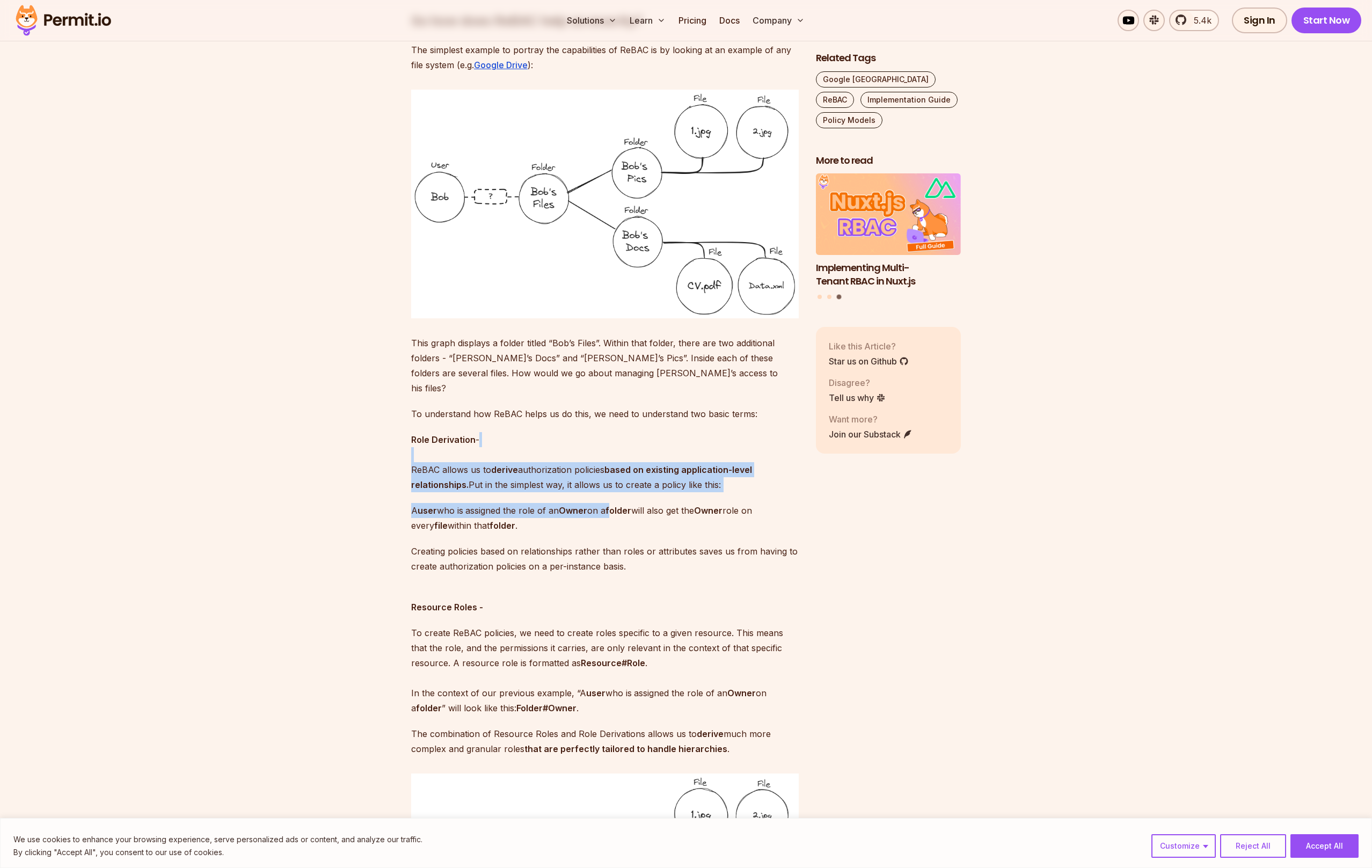
drag, startPoint x: 598, startPoint y: 444, endPoint x: 618, endPoint y: 495, distance: 54.8
drag, startPoint x: 626, startPoint y: 513, endPoint x: 614, endPoint y: 433, distance: 80.9
click at [614, 433] on p "Role Derivation - ReBAC allows us to derive authorization policies based on exi…" at bounding box center [605, 462] width 388 height 60
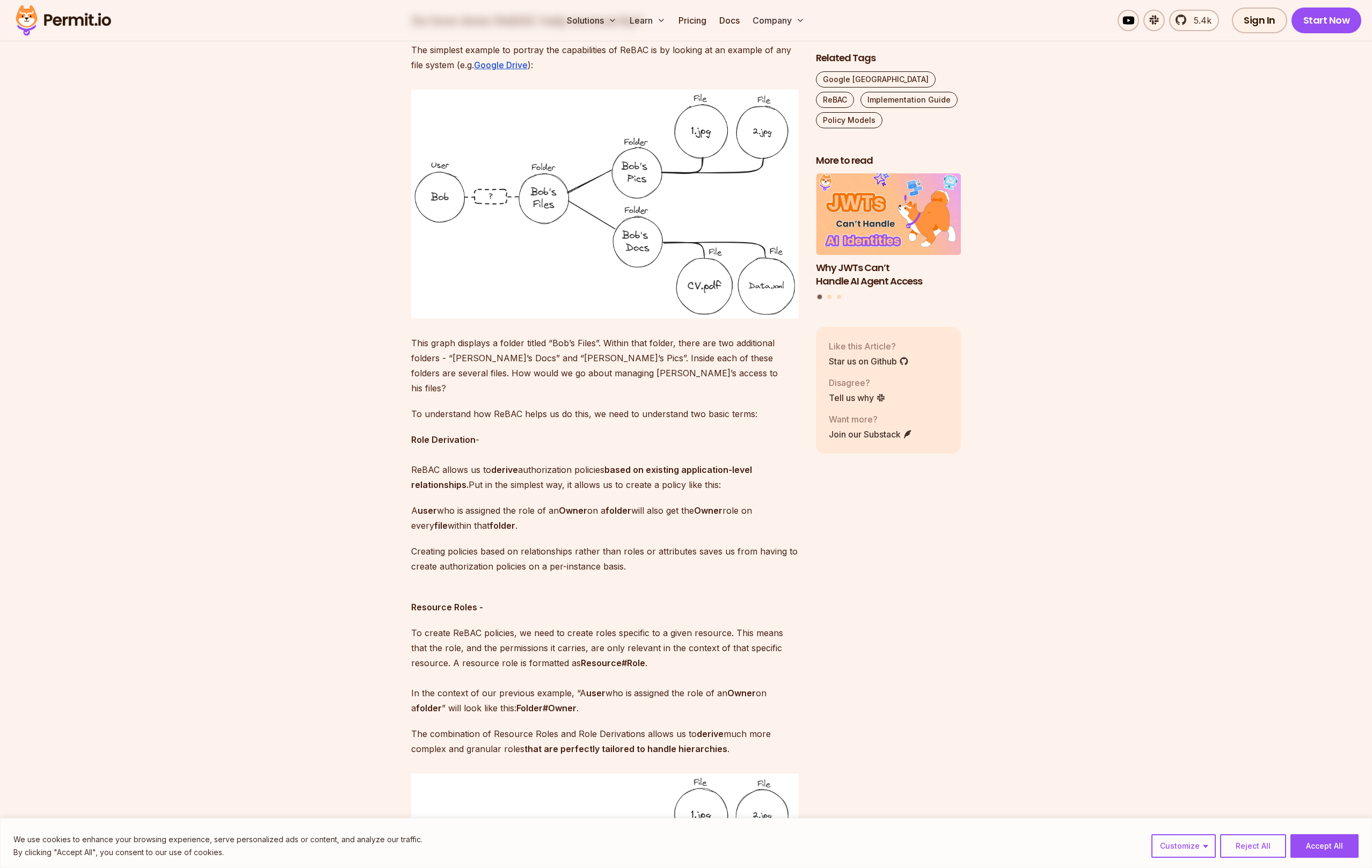
drag, startPoint x: 641, startPoint y: 450, endPoint x: 640, endPoint y: 434, distance: 16.0
click at [640, 433] on p "Role Derivation - ReBAC allows us to derive authorization policies based on exi…" at bounding box center [605, 462] width 388 height 60
drag, startPoint x: 640, startPoint y: 433, endPoint x: 648, endPoint y: 487, distance: 54.6
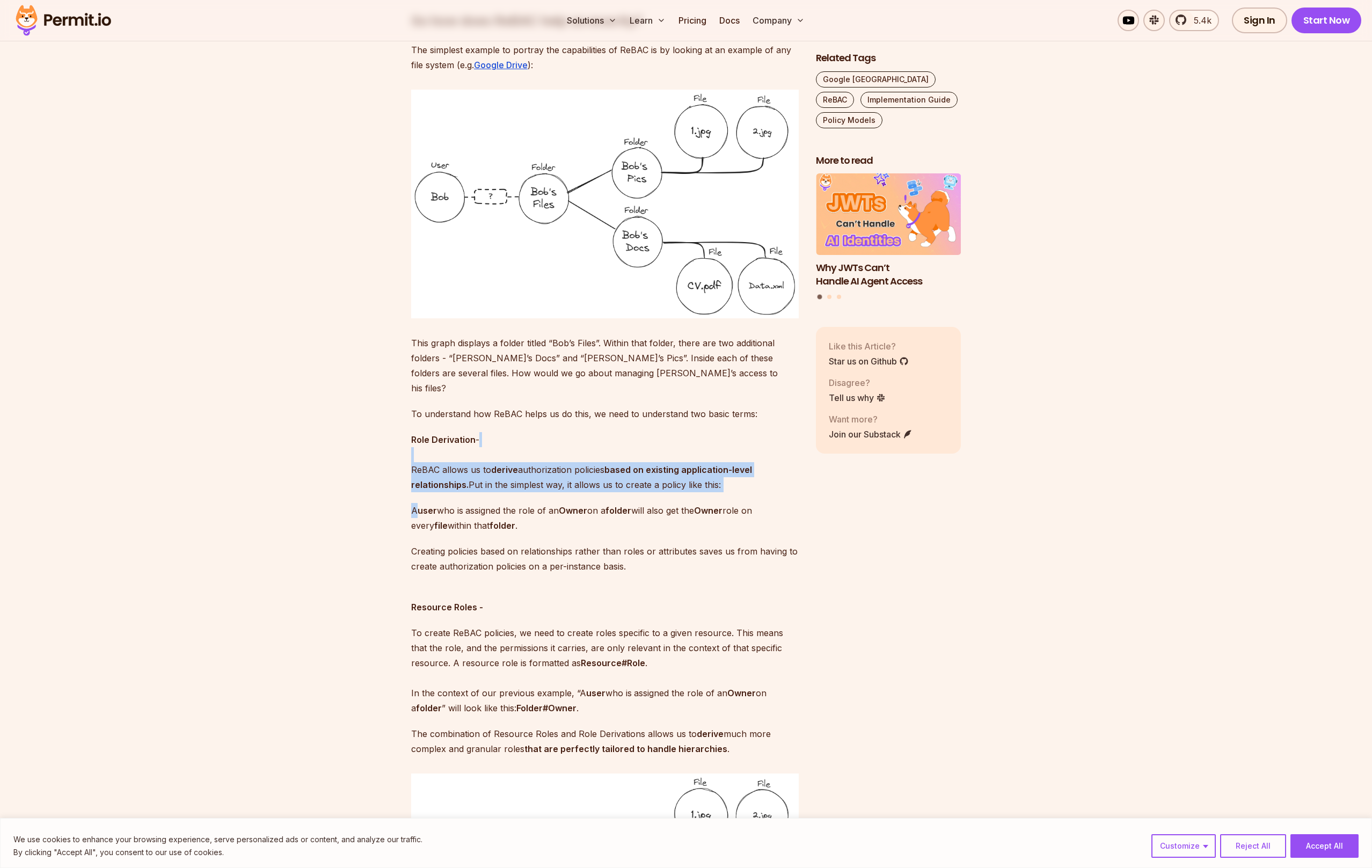
drag, startPoint x: 658, startPoint y: 508, endPoint x: 641, endPoint y: 447, distance: 63.3
drag, startPoint x: 649, startPoint y: 475, endPoint x: 652, endPoint y: 485, distance: 10.4
click at [656, 503] on p "A user who is assigned the role of an Owner on a folder will also get the Owner…" at bounding box center [605, 518] width 388 height 30
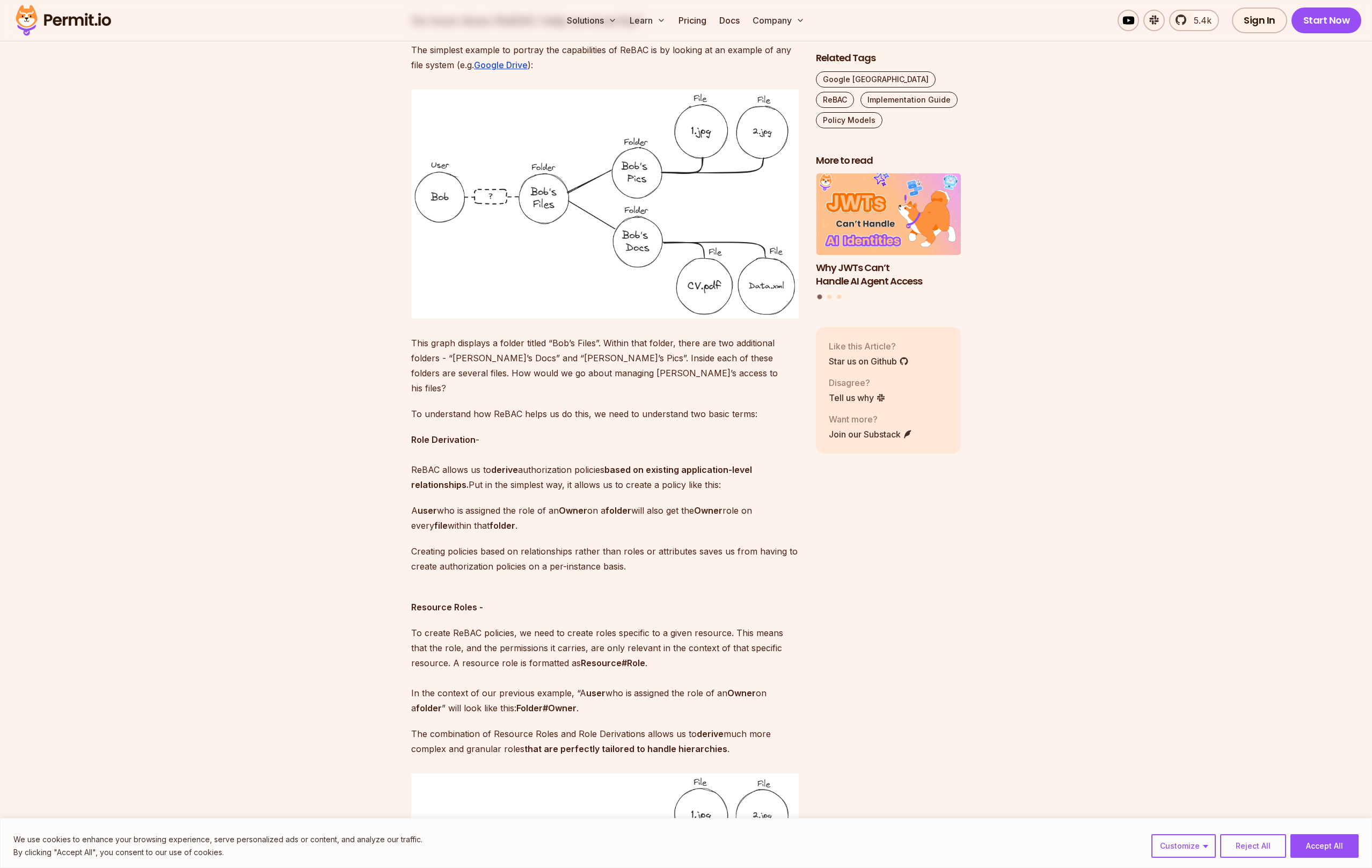
drag, startPoint x: 656, startPoint y: 506, endPoint x: 625, endPoint y: 424, distance: 87.7
drag, startPoint x: 665, startPoint y: 558, endPoint x: 625, endPoint y: 529, distance: 49.4
click at [625, 544] on p "Creating policies based on relationships rather than roles or attributes saves …" at bounding box center [605, 558] width 388 height 30
drag, startPoint x: 625, startPoint y: 524, endPoint x: 688, endPoint y: 552, distance: 68.9
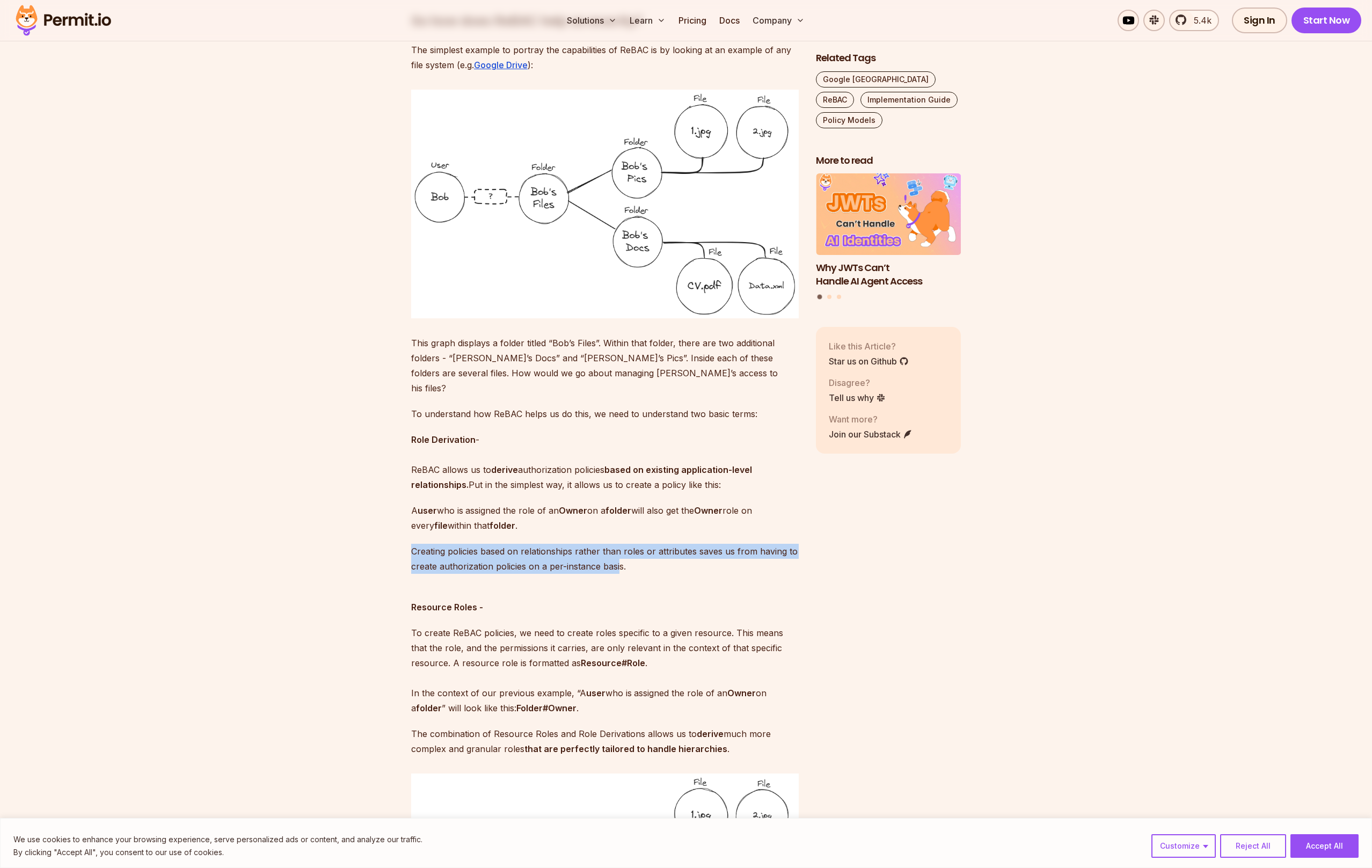
drag, startPoint x: 688, startPoint y: 552, endPoint x: 636, endPoint y: 531, distance: 56.1
click at [636, 544] on p "Creating policies based on relationships rather than roles or attributes saves …" at bounding box center [605, 558] width 388 height 30
click at [708, 558] on p "Creating policies based on relationships rather than roles or attributes saves …" at bounding box center [605, 558] width 388 height 30
drag, startPoint x: 731, startPoint y: 561, endPoint x: 635, endPoint y: 534, distance: 99.7
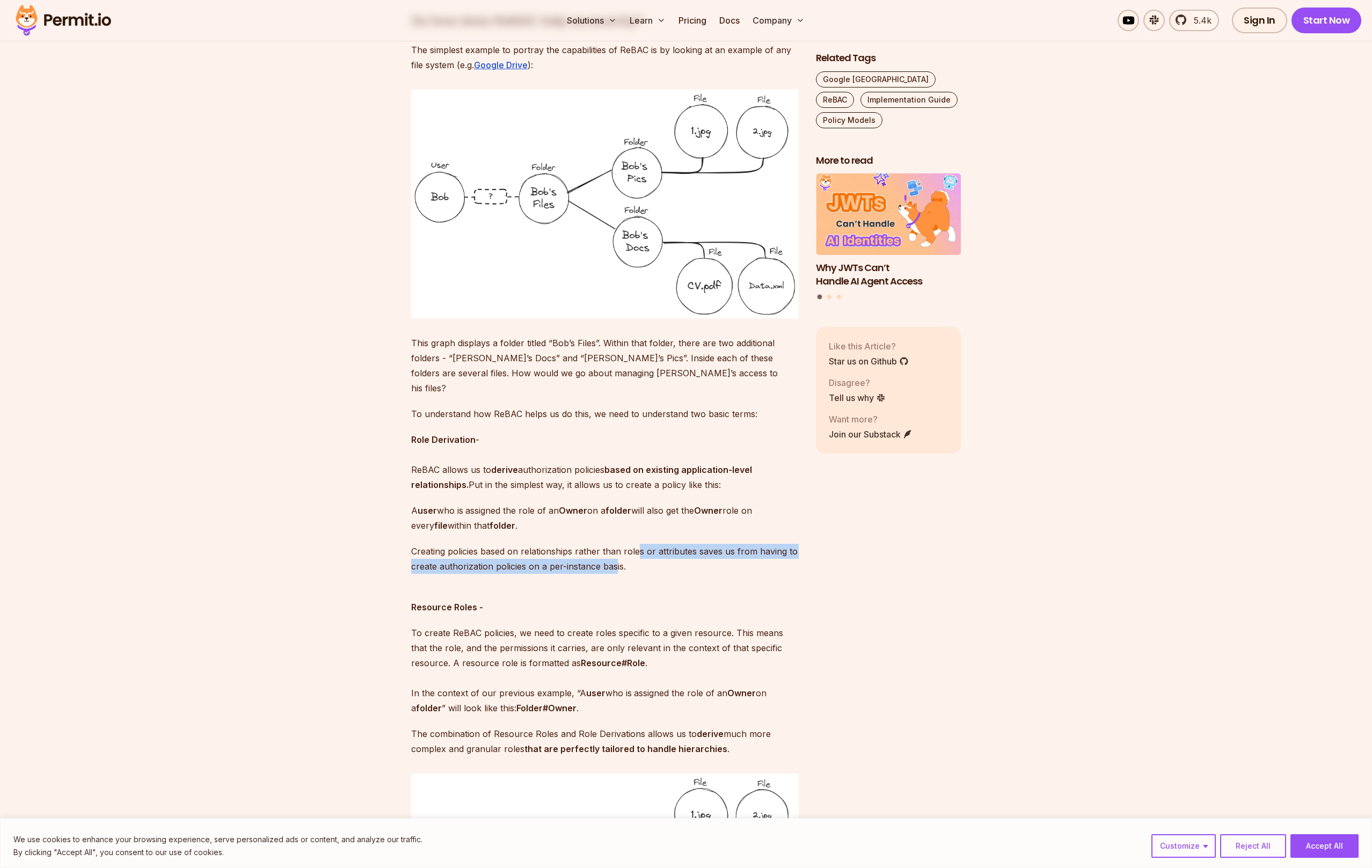
drag, startPoint x: 635, startPoint y: 534, endPoint x: 739, endPoint y: 571, distance: 110.4
drag, startPoint x: 740, startPoint y: 568, endPoint x: 632, endPoint y: 532, distance: 113.8
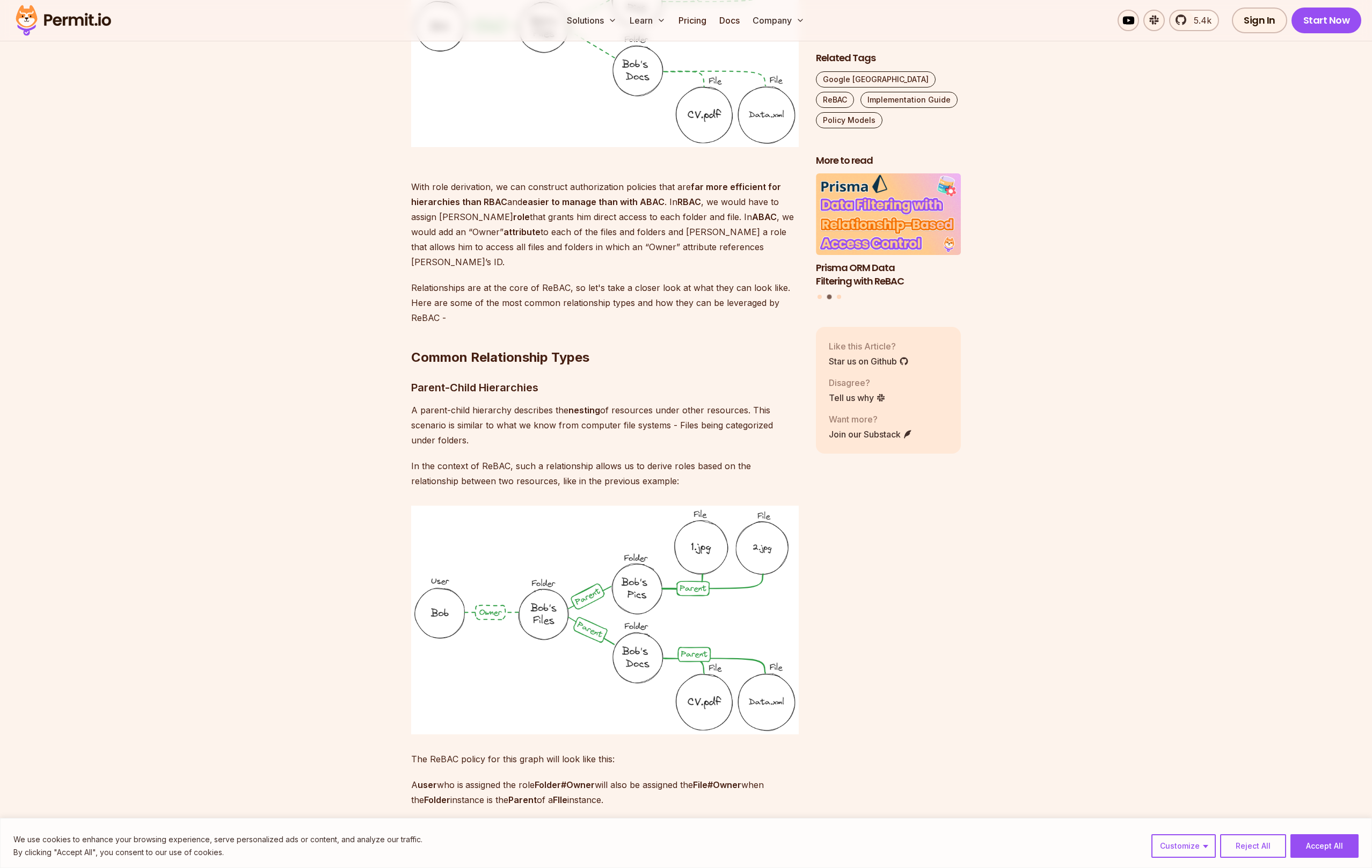
scroll to position [2332, 0]
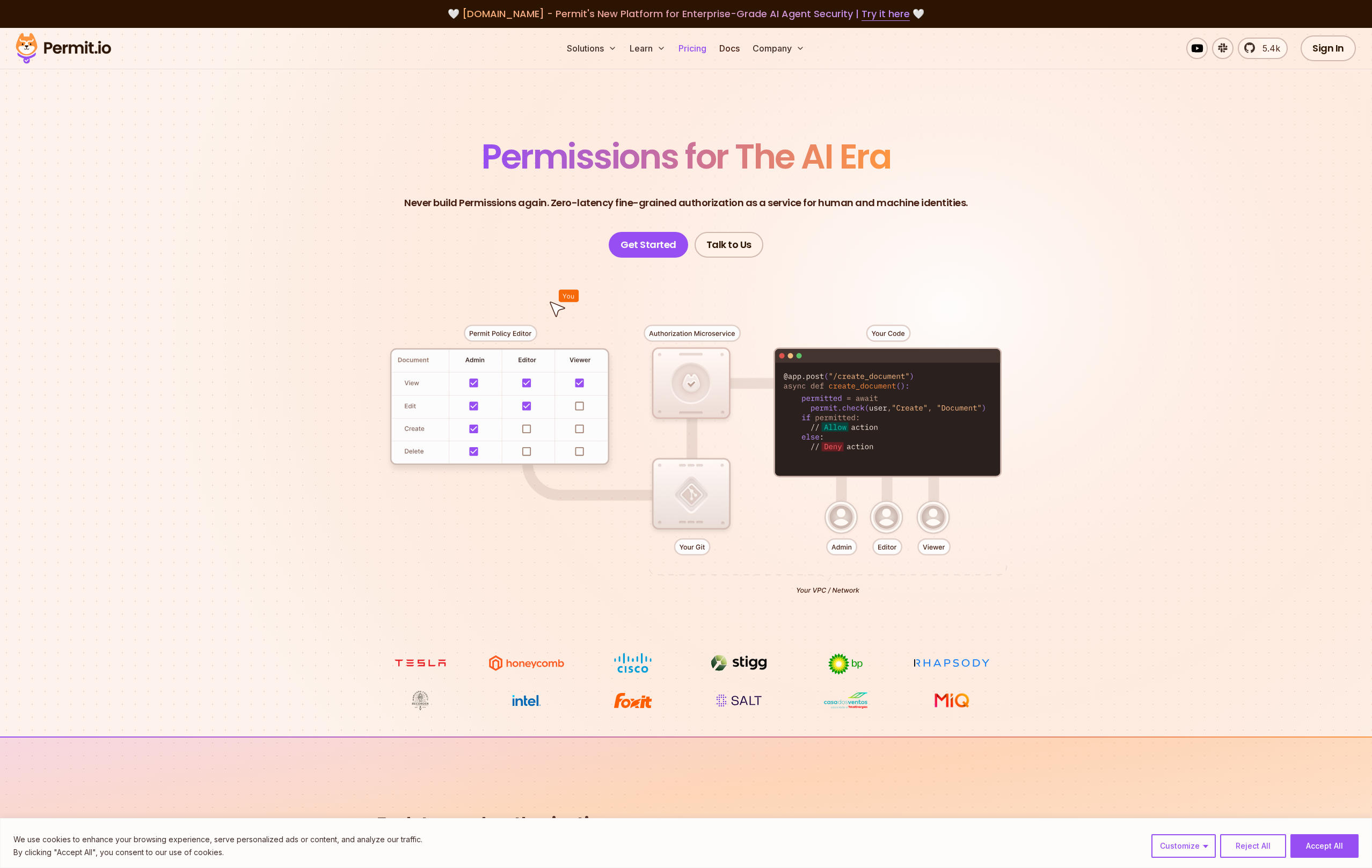
click at [684, 49] on link "Pricing" at bounding box center [692, 48] width 37 height 21
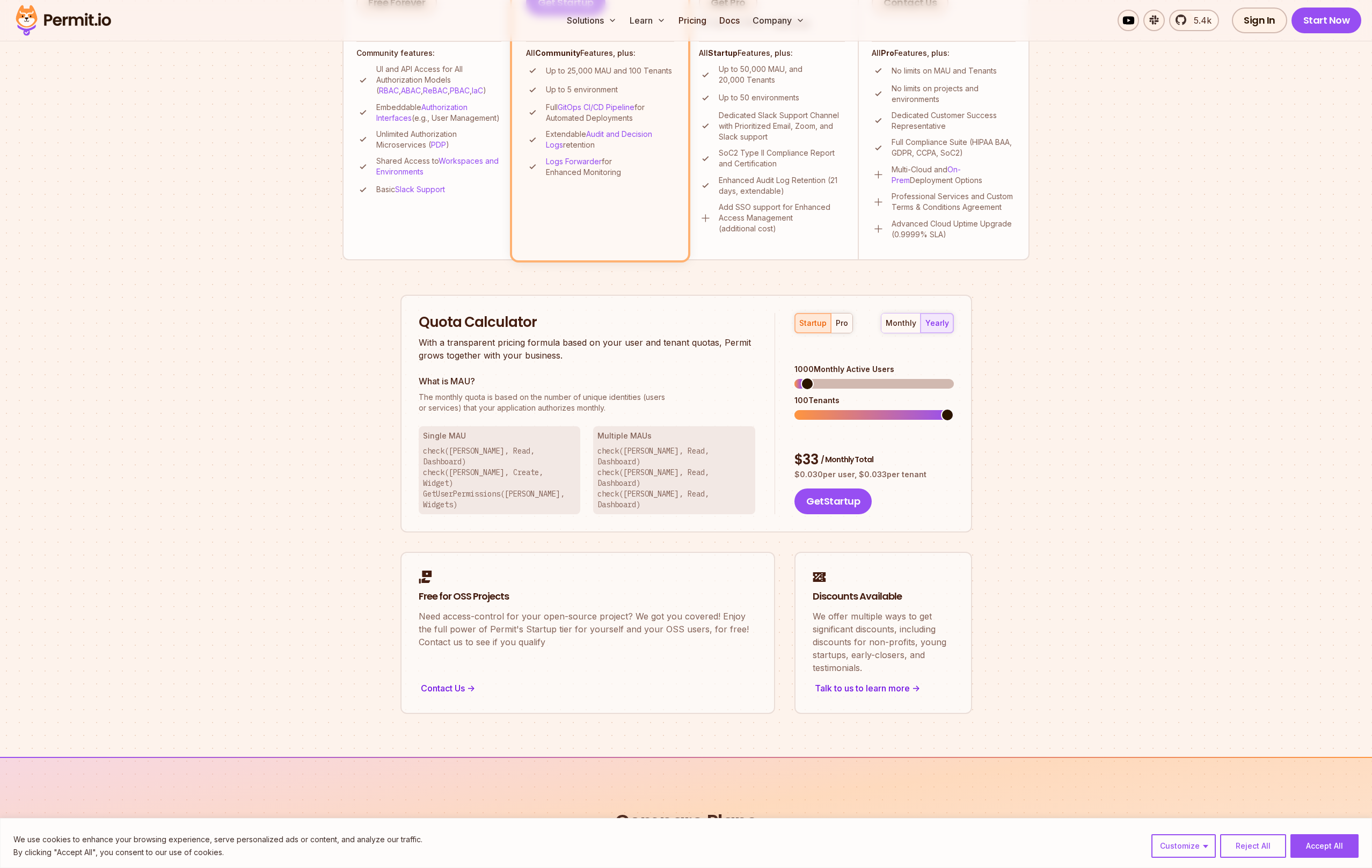
scroll to position [440, 0]
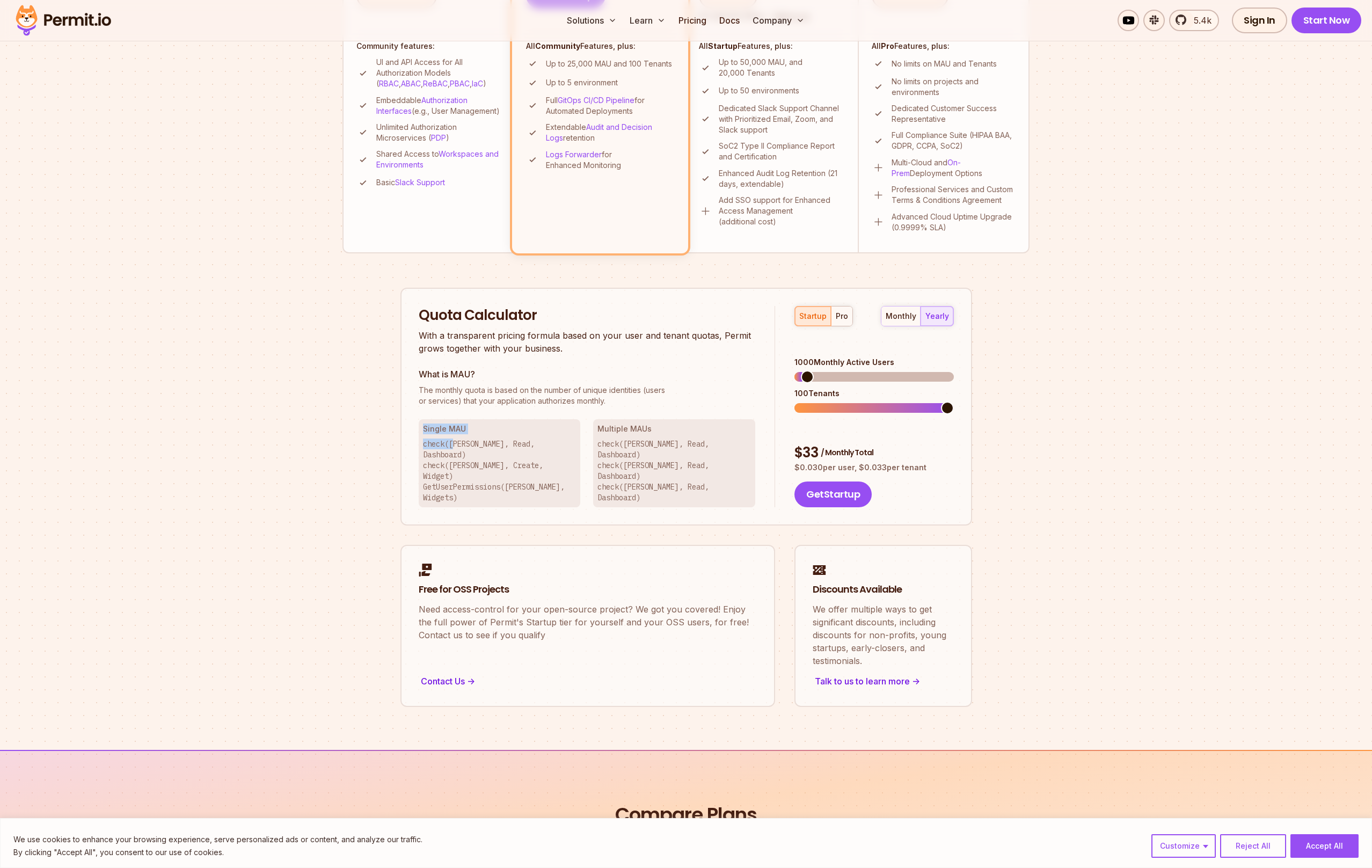
drag, startPoint x: 453, startPoint y: 442, endPoint x: 437, endPoint y: 417, distance: 29.7
click at [437, 417] on div "Quota Calculator With a transparent pricing formula based on your user and tena…" at bounding box center [597, 407] width 357 height 202
click at [322, 377] on section "Permit Pricing From Free to Predictable Scaling From a startup with 100 users t…" at bounding box center [686, 168] width 1372 height 1161
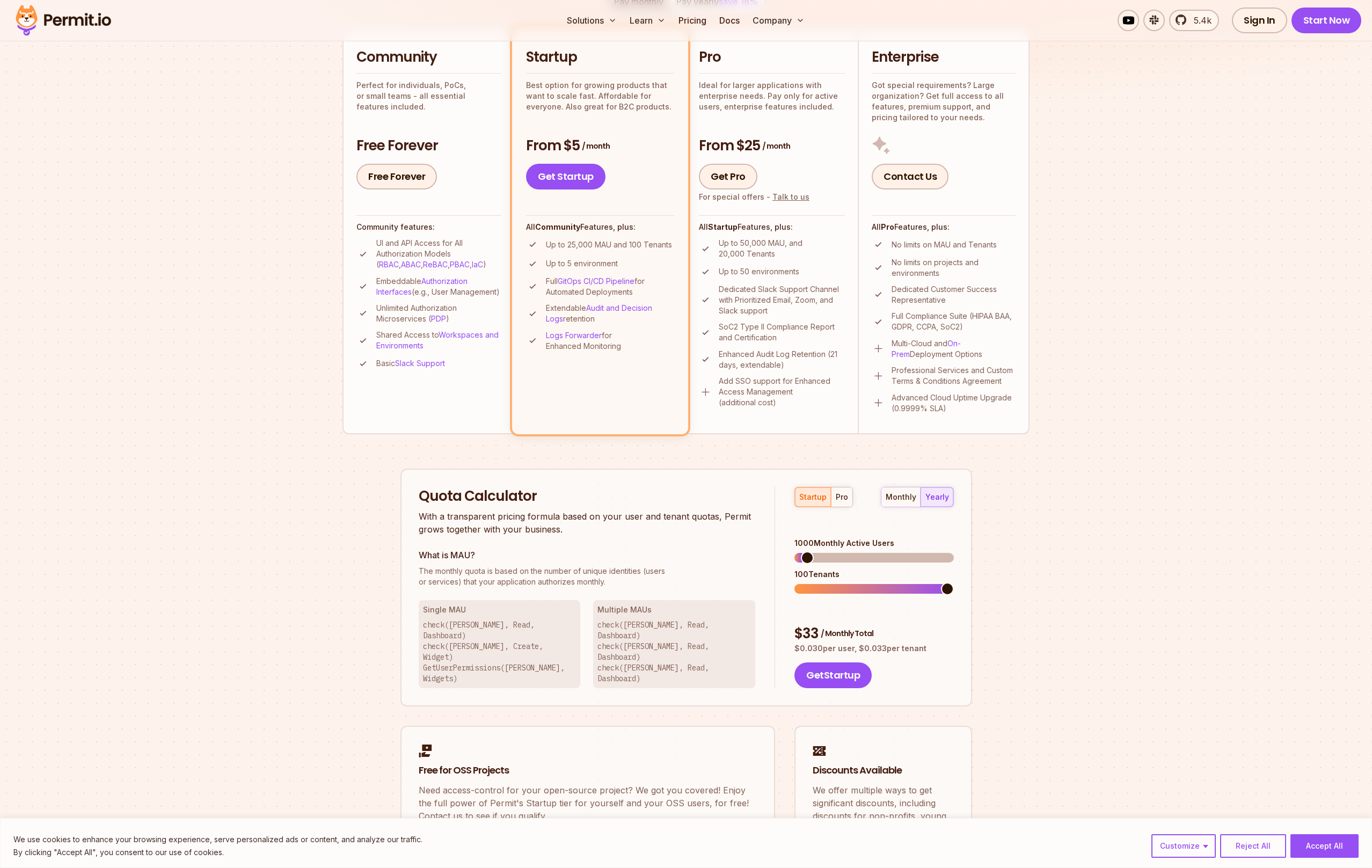
scroll to position [0, 0]
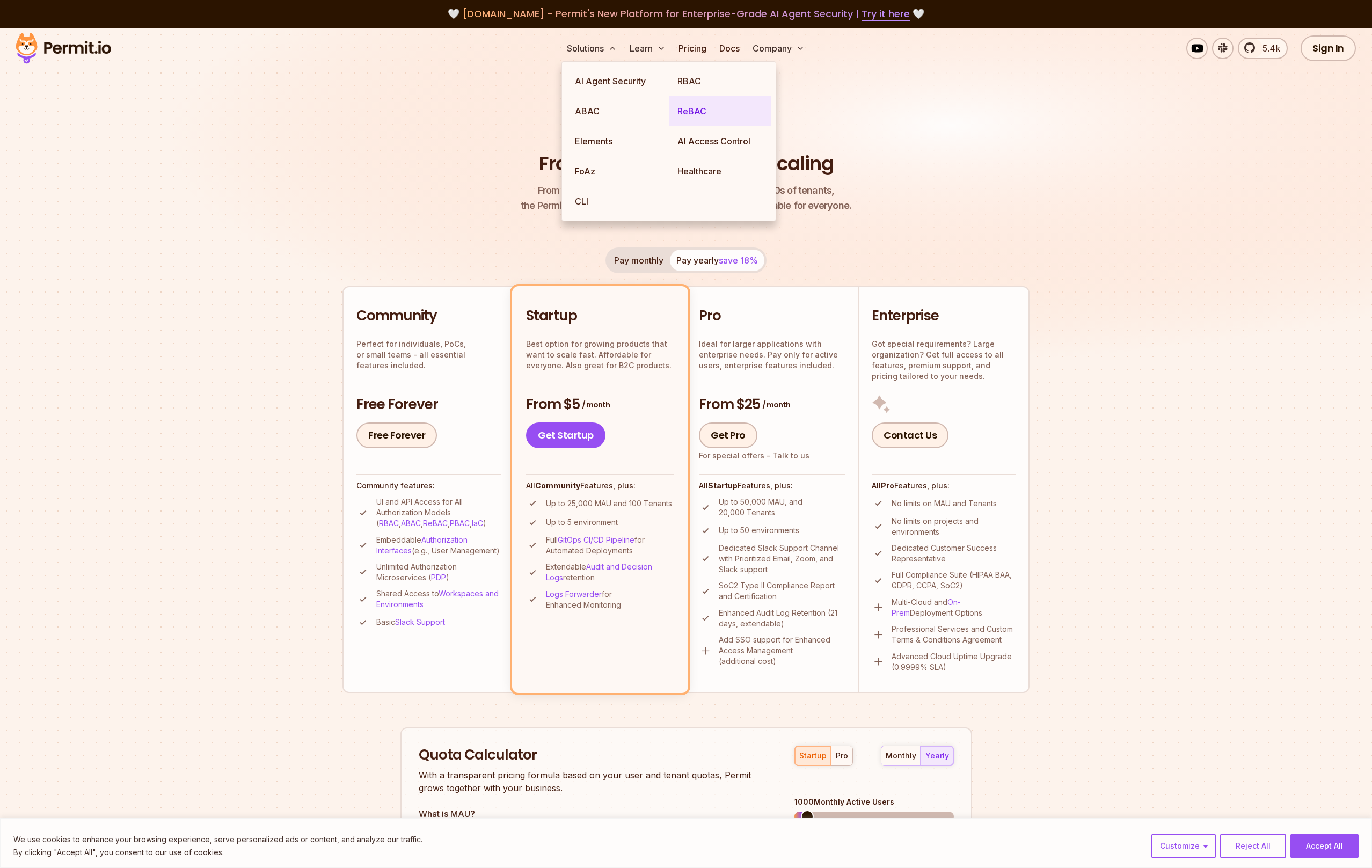
click at [705, 110] on link "ReBAC" at bounding box center [720, 111] width 102 height 30
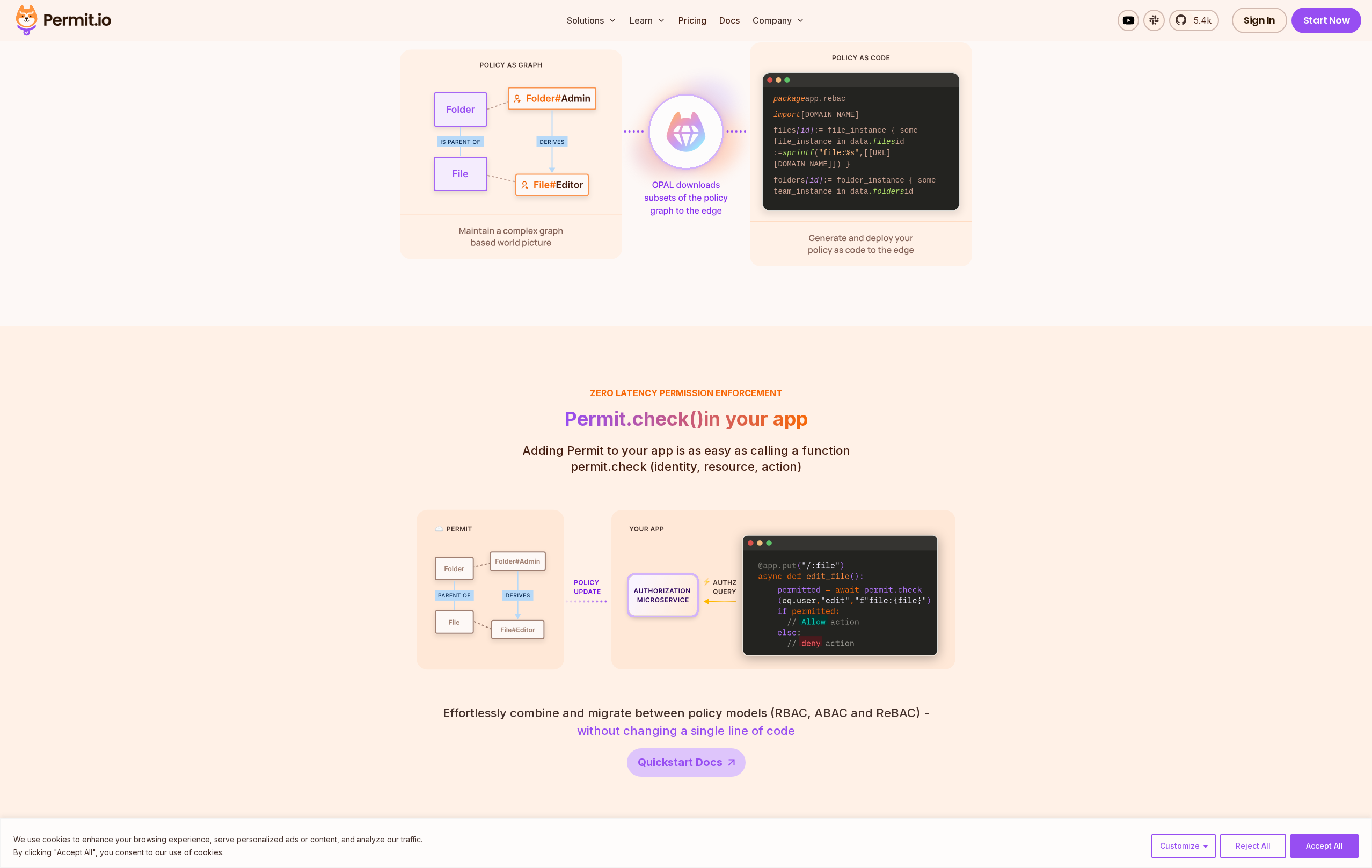
scroll to position [1570, 0]
